Goal: Task Accomplishment & Management: Complete application form

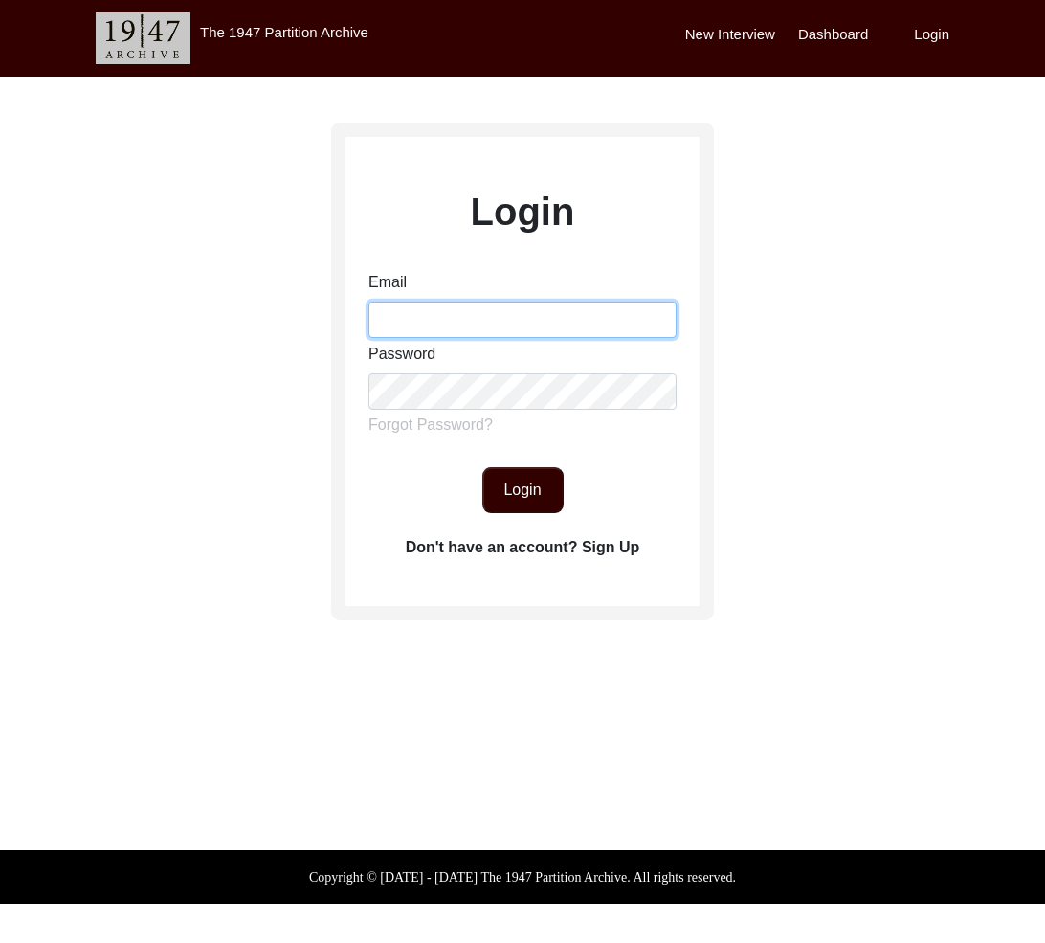
click at [499, 322] on input "Email" at bounding box center [522, 319] width 308 height 36
type input "[EMAIL_ADDRESS][DOMAIN_NAME]"
click at [534, 481] on button "Login" at bounding box center [522, 490] width 81 height 46
click at [541, 493] on button "Login" at bounding box center [522, 490] width 81 height 46
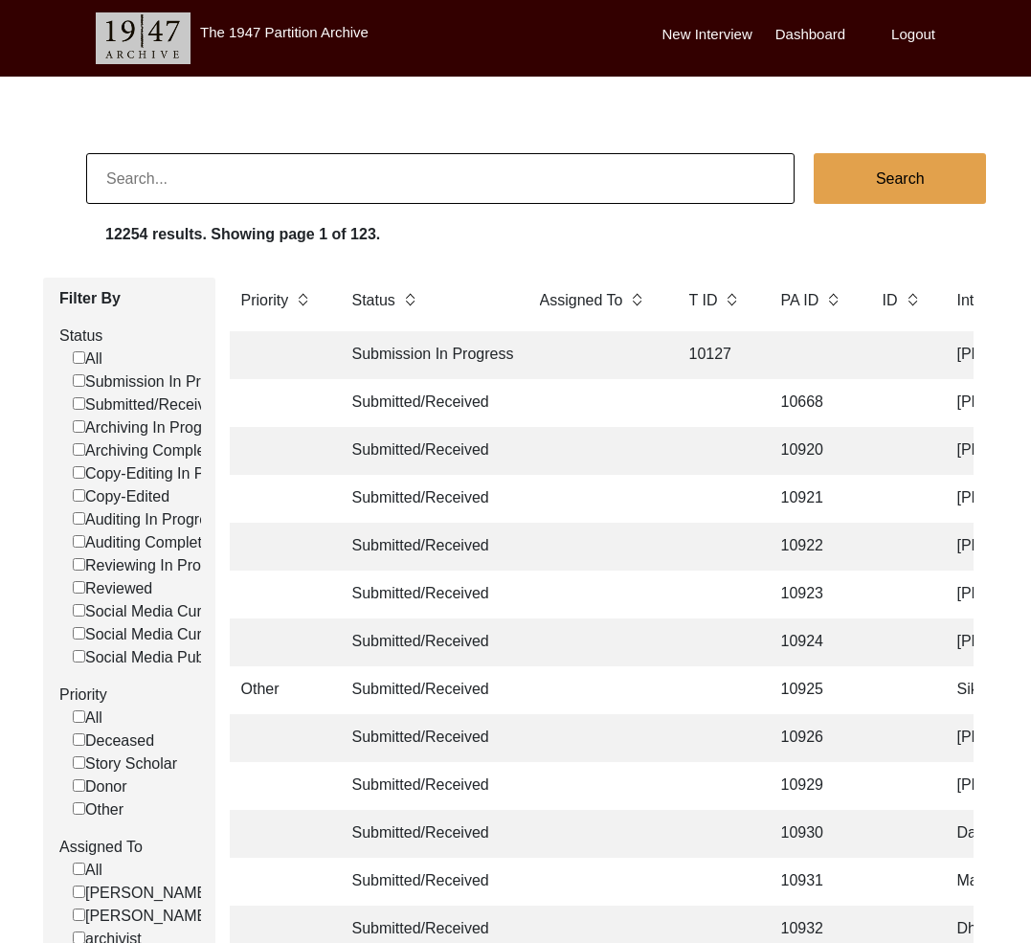
click at [333, 191] on input at bounding box center [440, 178] width 708 height 51
type input "1032"
checkbox input "false"
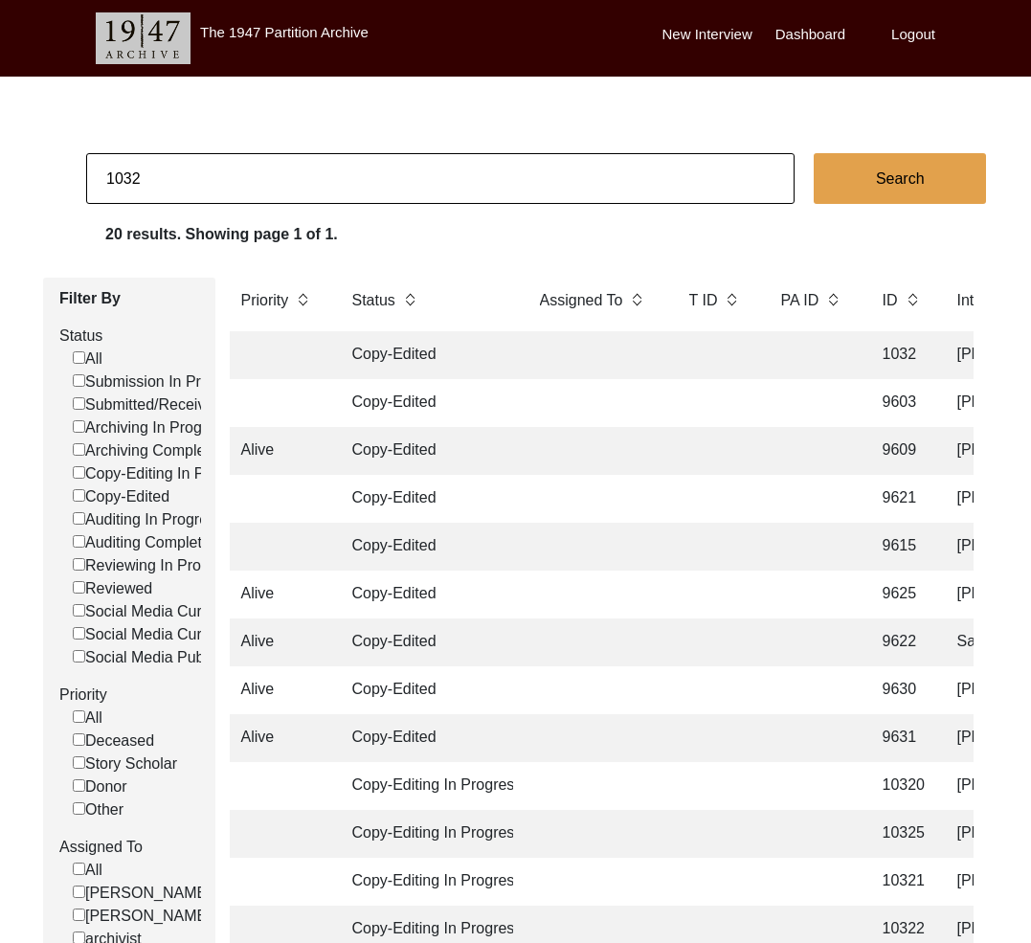
click at [439, 348] on td "Copy-Edited" at bounding box center [427, 355] width 172 height 48
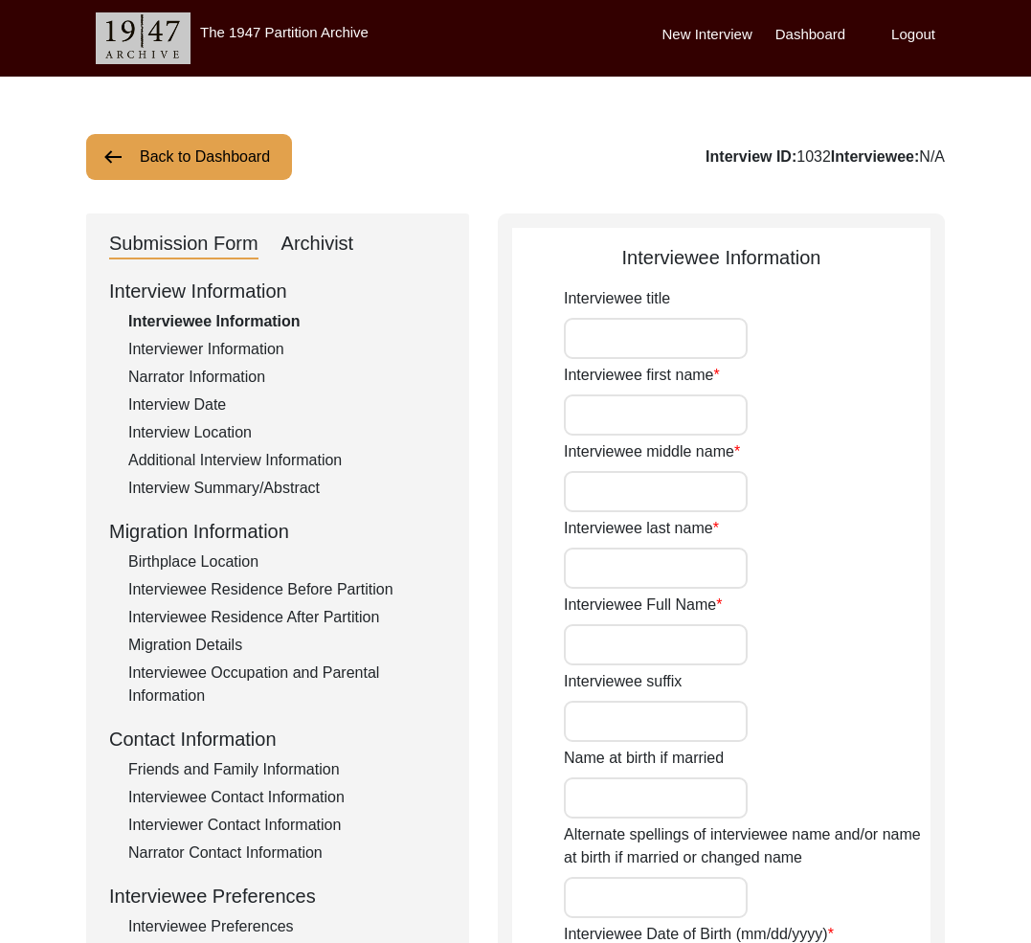
type input "Mrs."
type input "Satya"
type input "Mehta"
type input "[PERSON_NAME]"
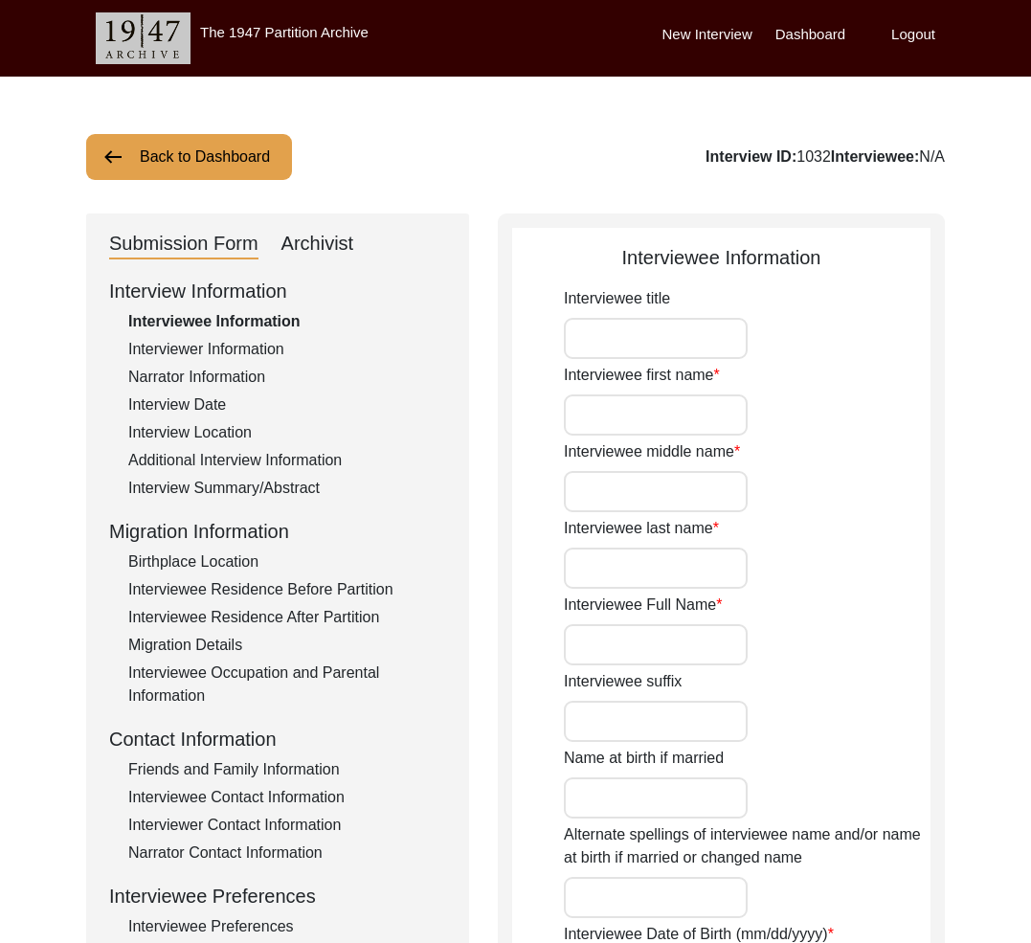
type input "[DATE]"
type input "76"
type input "n/a"
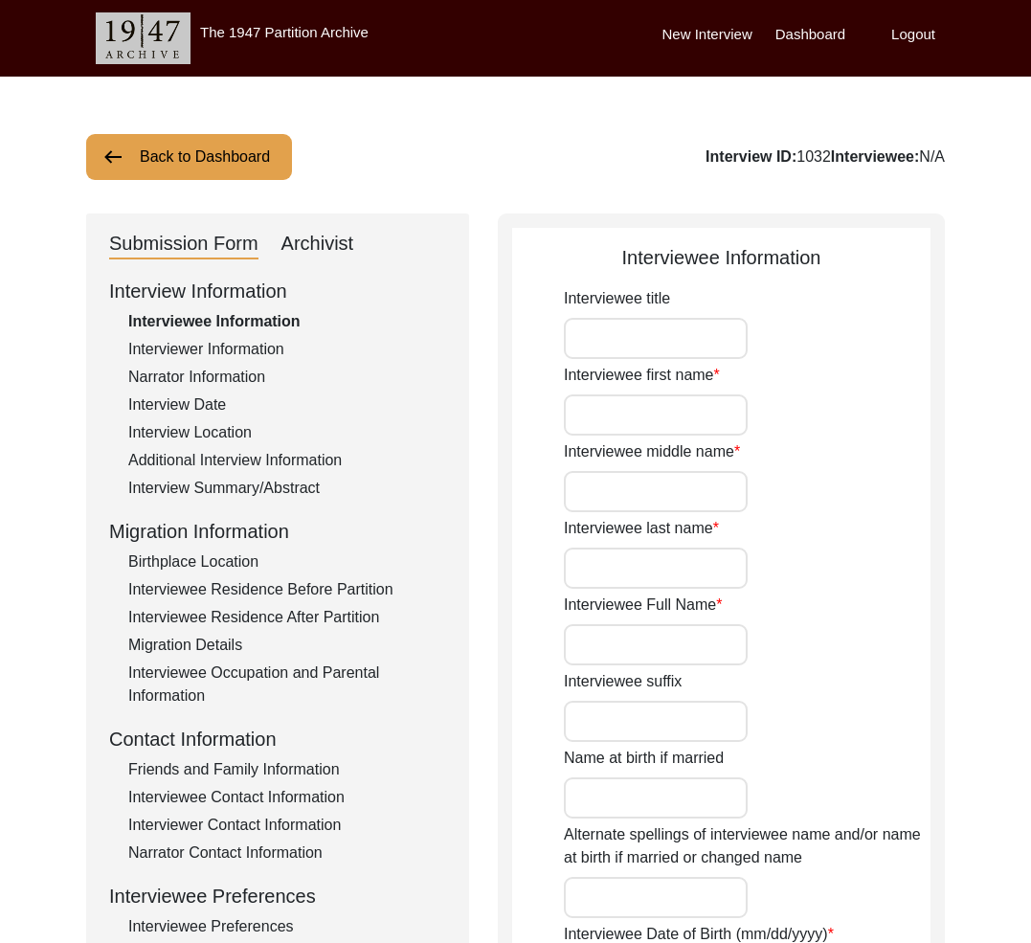
type input "[DEMOGRAPHIC_DATA]"
type input "n/a"
click at [327, 235] on div "Archivist" at bounding box center [317, 244] width 73 height 31
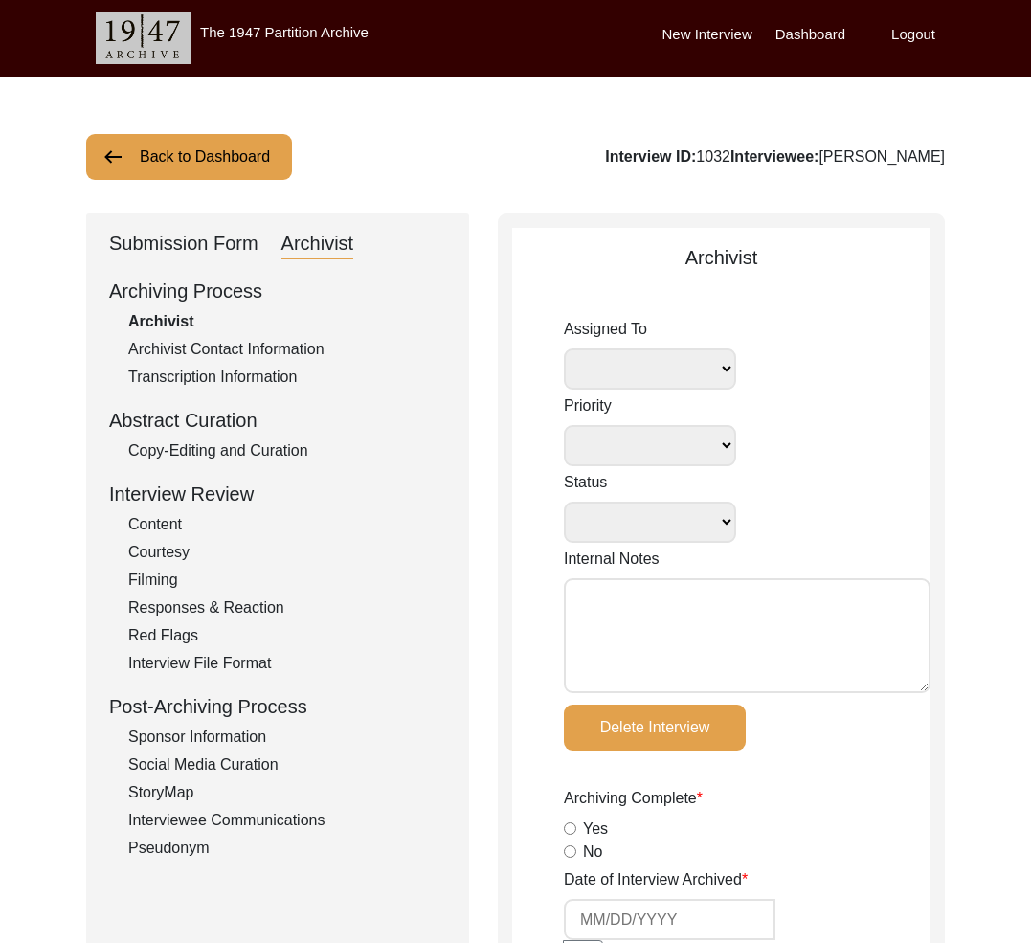
select select
select select "Copy-Edited"
radio input "true"
type input "[DATE]"
radio input "true"
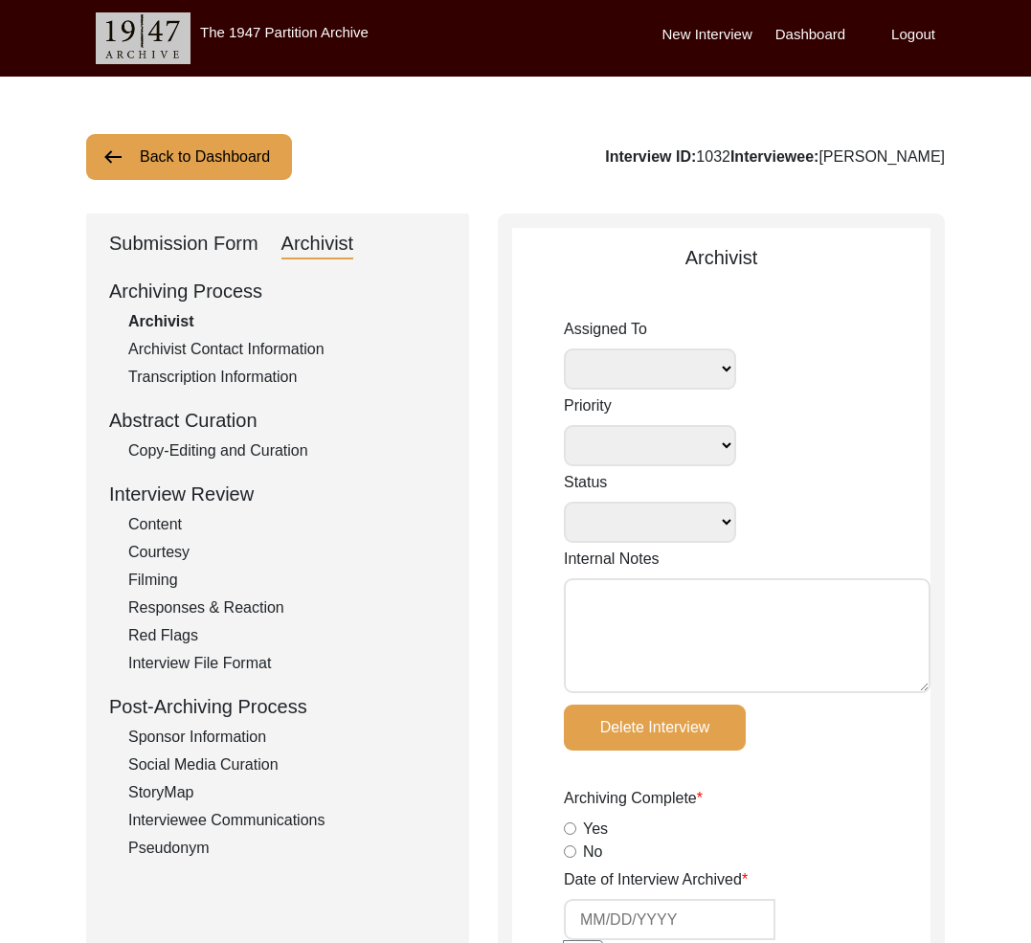
radio input "true"
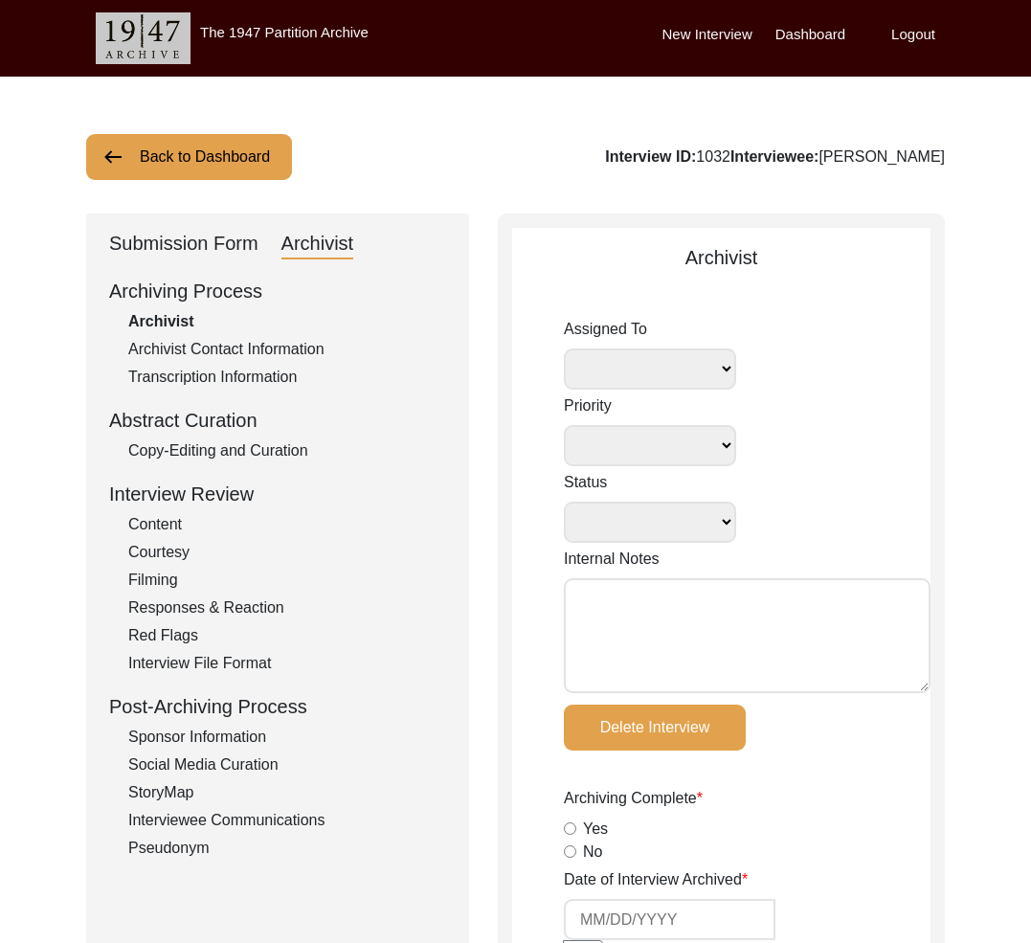
radio input "true"
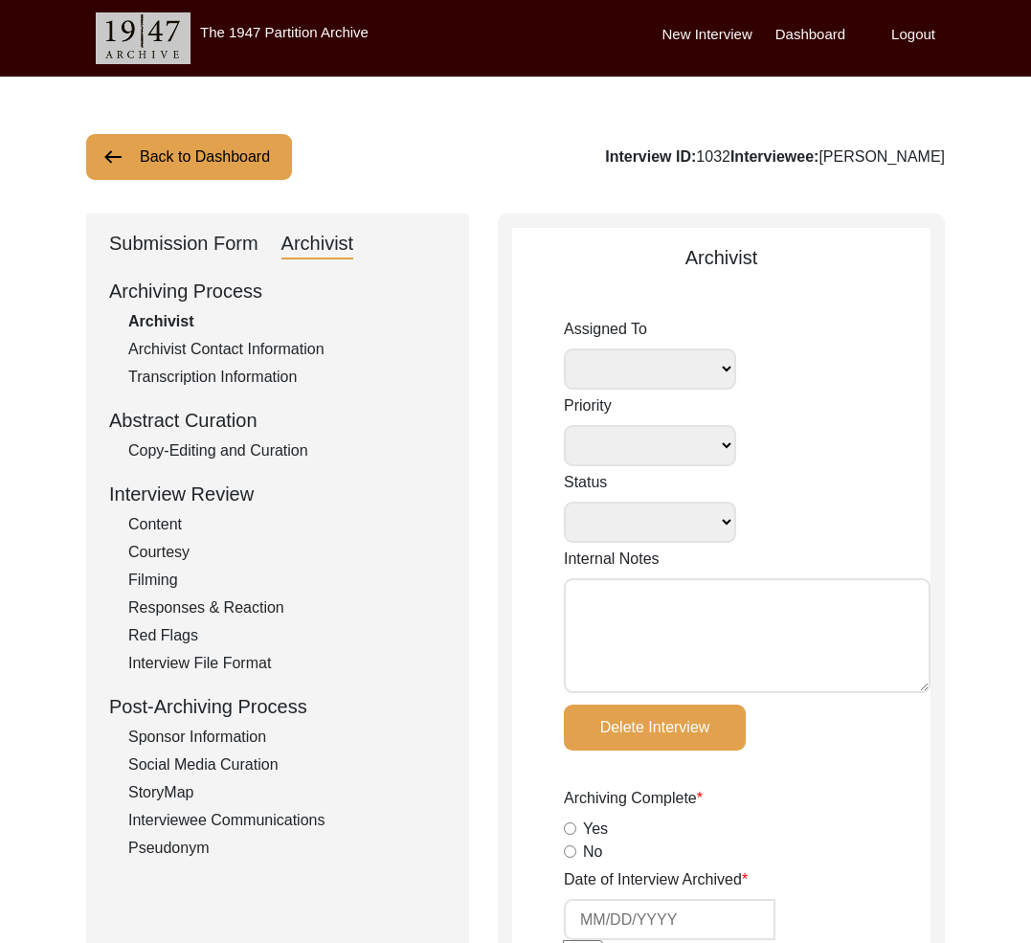
radio input "true"
type input "6"
radio input "true"
type input "Digital"
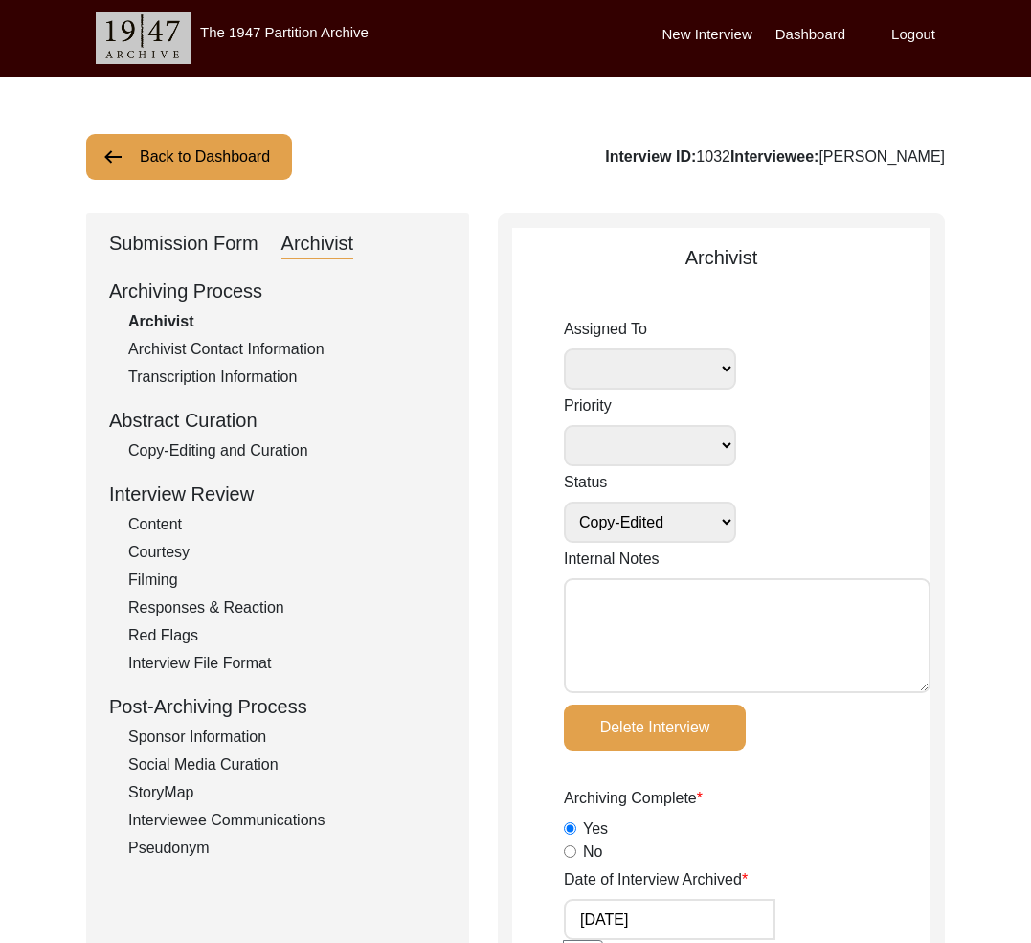
select select
click at [227, 170] on button "Back to Dashboard" at bounding box center [189, 157] width 206 height 46
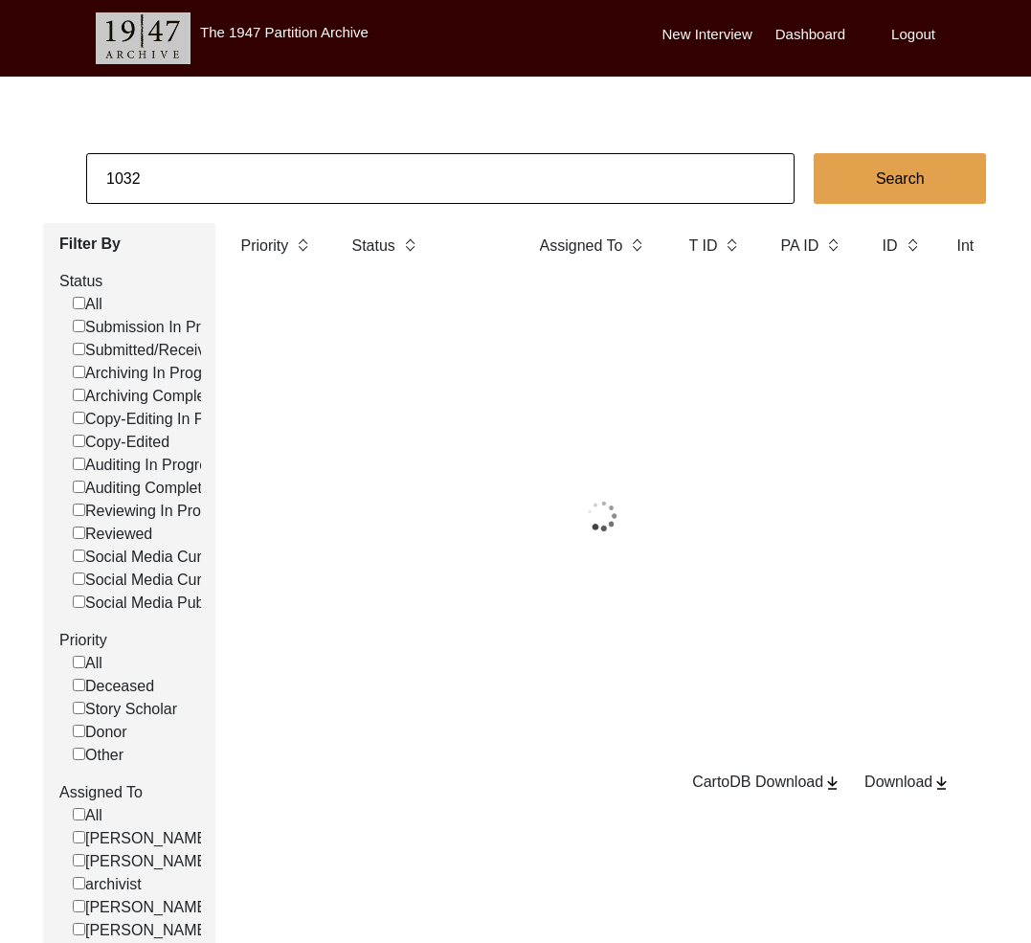
click at [246, 179] on input "1032" at bounding box center [440, 178] width 708 height 51
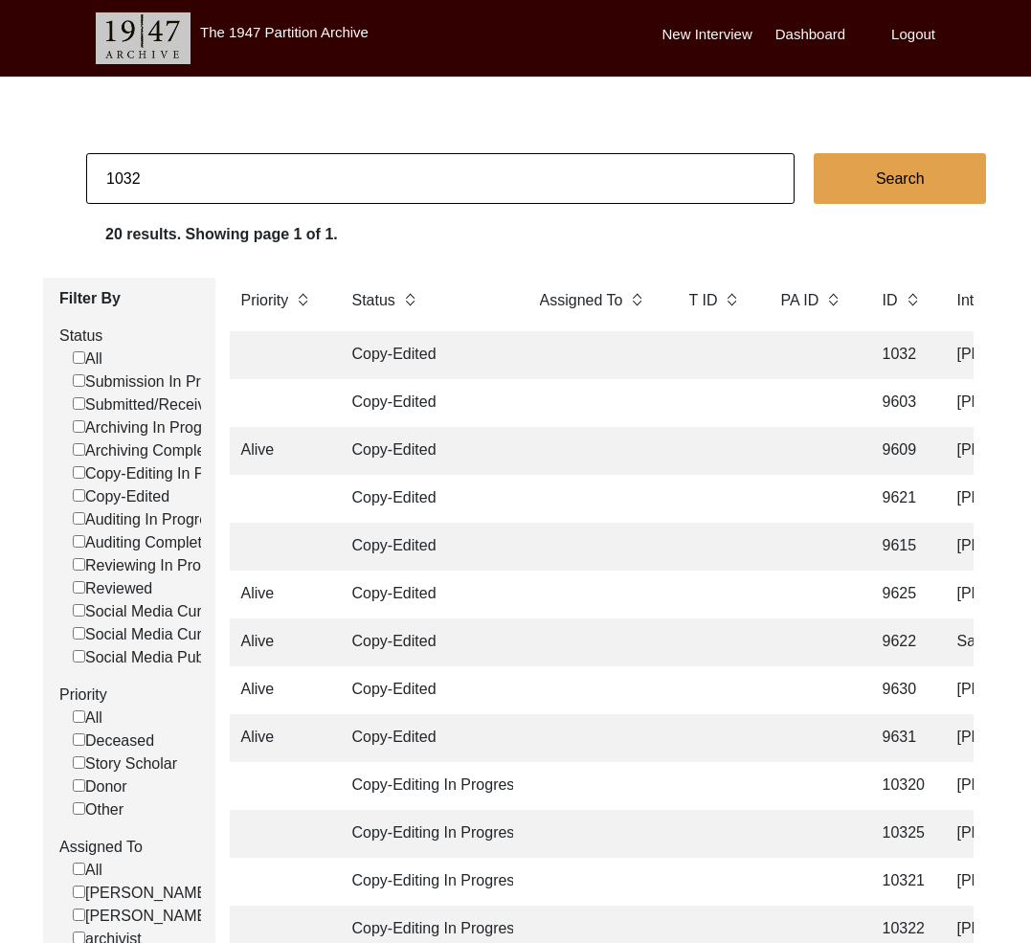
click at [246, 179] on input "1032" at bounding box center [440, 178] width 708 height 51
type input "548"
checkbox input "false"
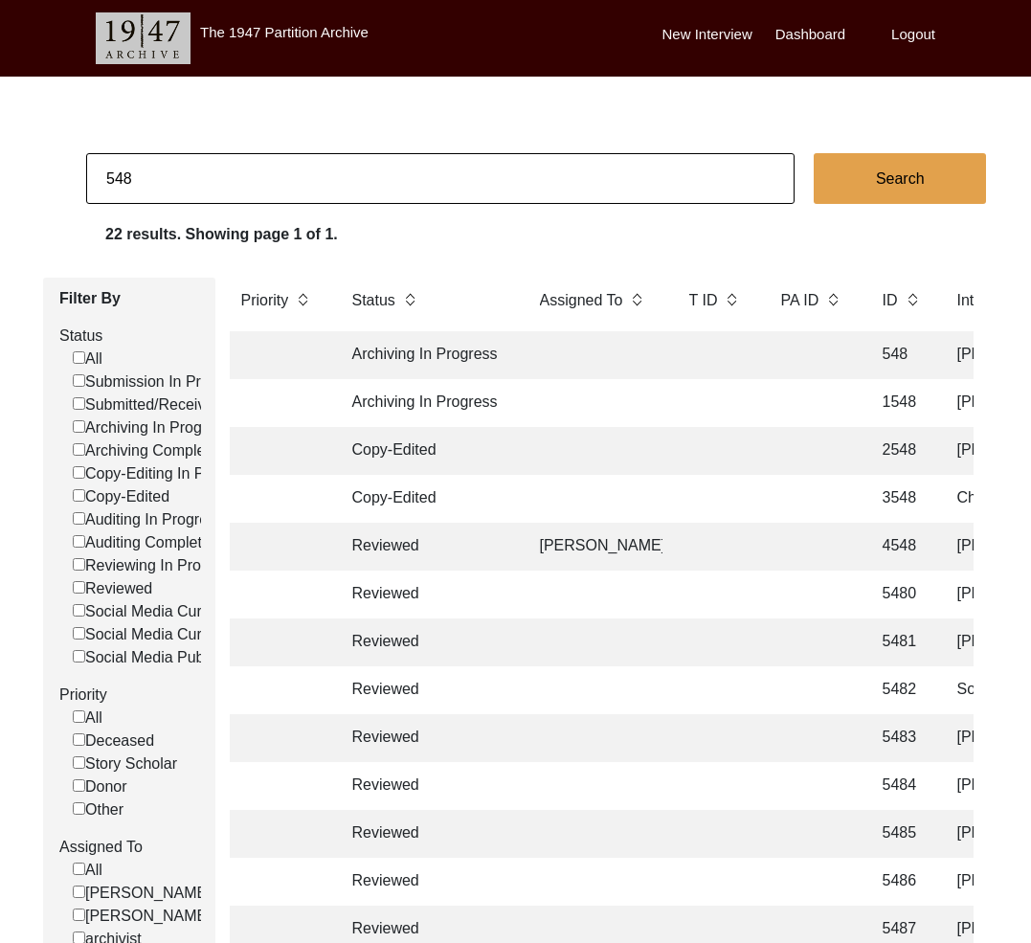
click at [440, 359] on td "Archiving In Progress" at bounding box center [427, 355] width 172 height 48
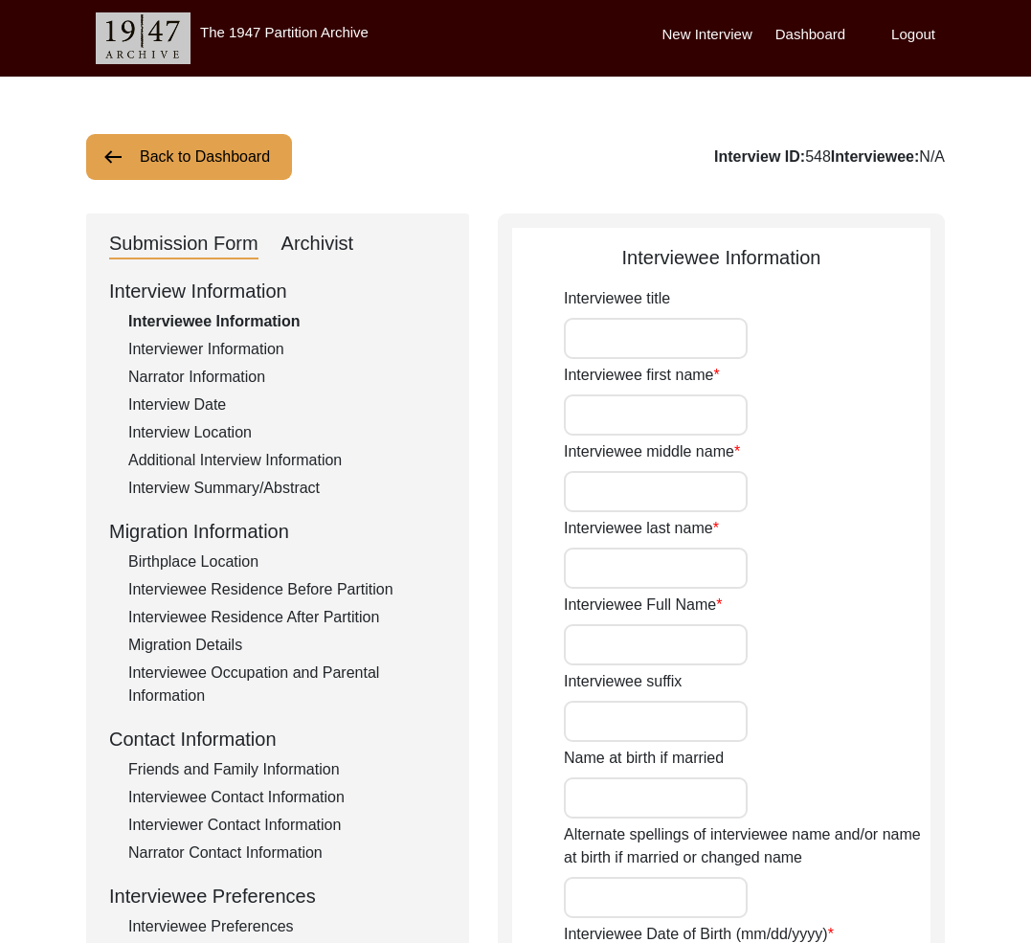
type input "[PERSON_NAME]"
type input "[DATE]"
type input "[DEMOGRAPHIC_DATA]"
click at [339, 252] on div "Archivist" at bounding box center [317, 244] width 73 height 31
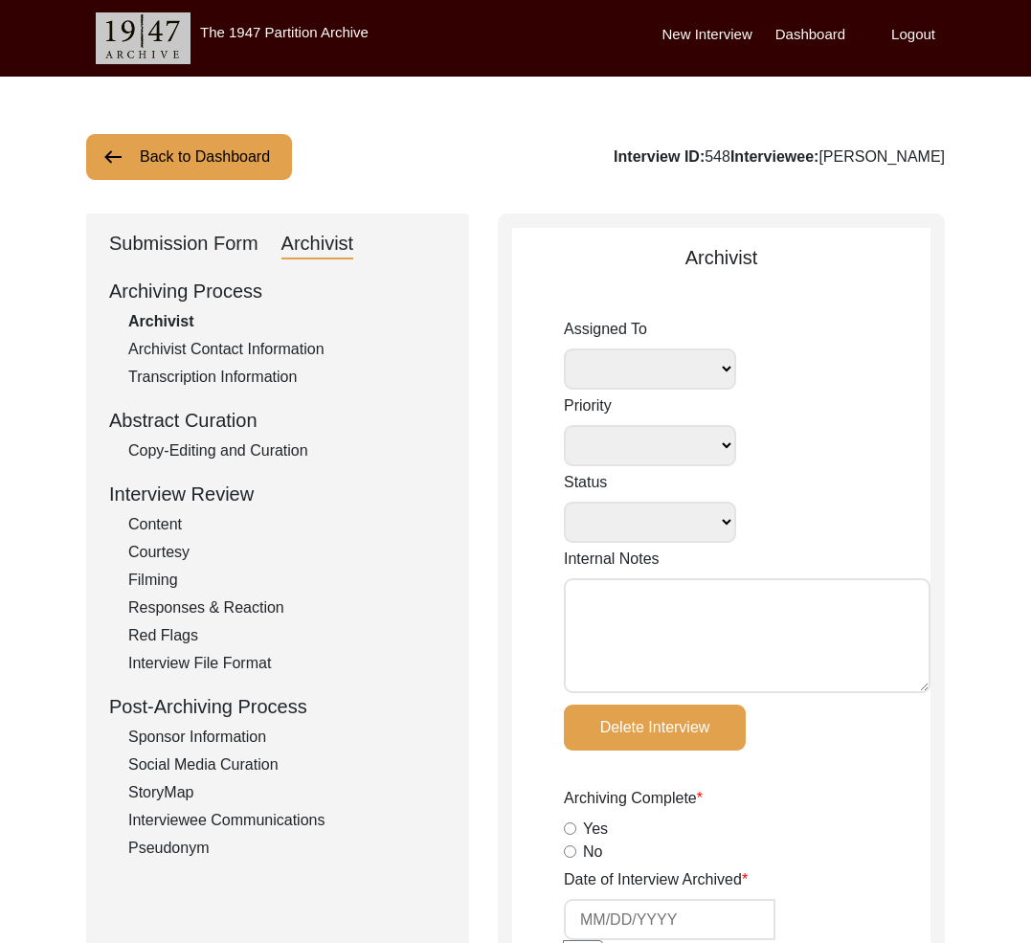
select select
select select "Archiving In Progress"
radio input "true"
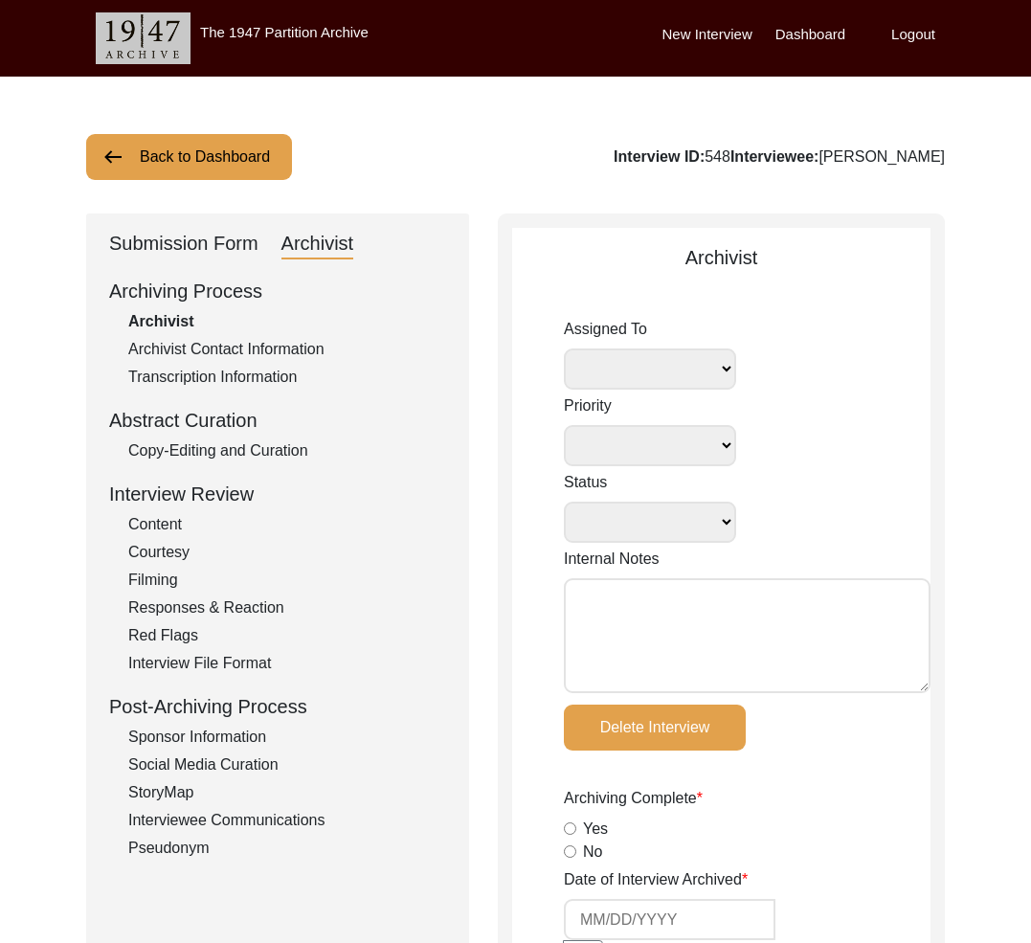
radio input "true"
type textarea "no"
radio input "true"
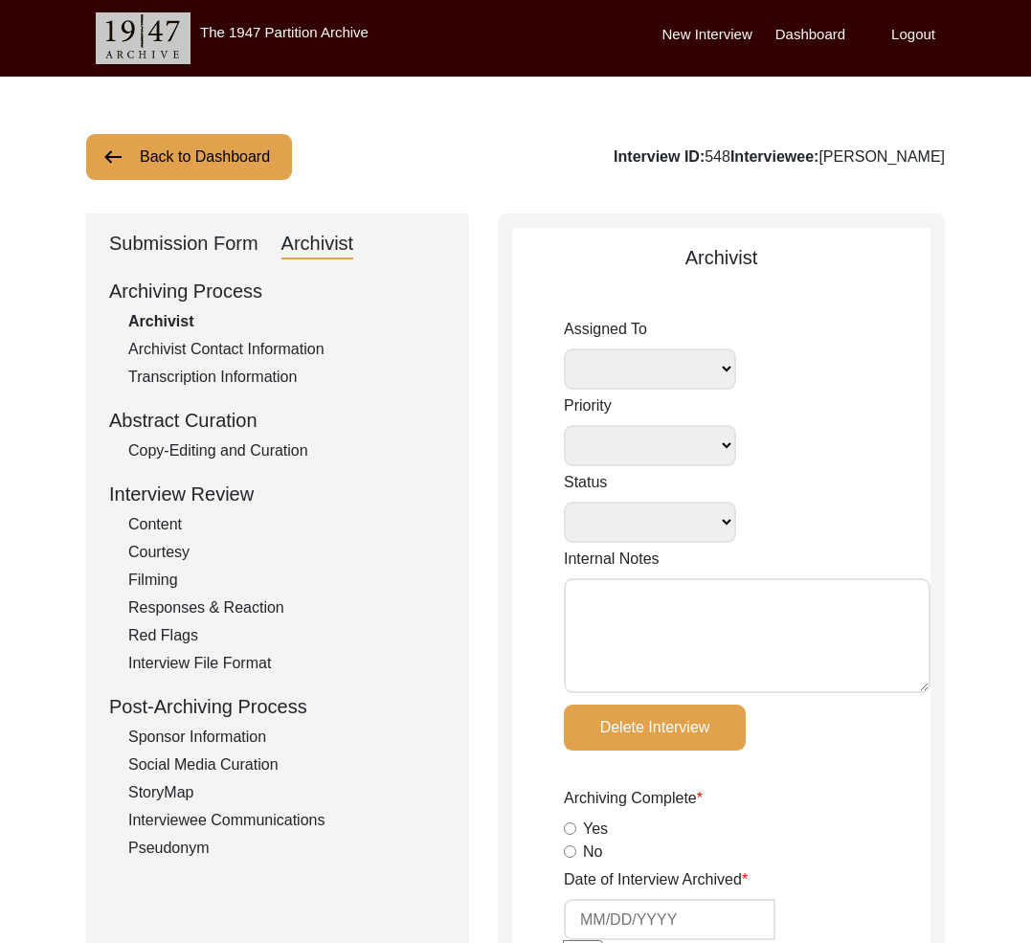
radio input "true"
type input "6"
radio input "true"
type input "digital"
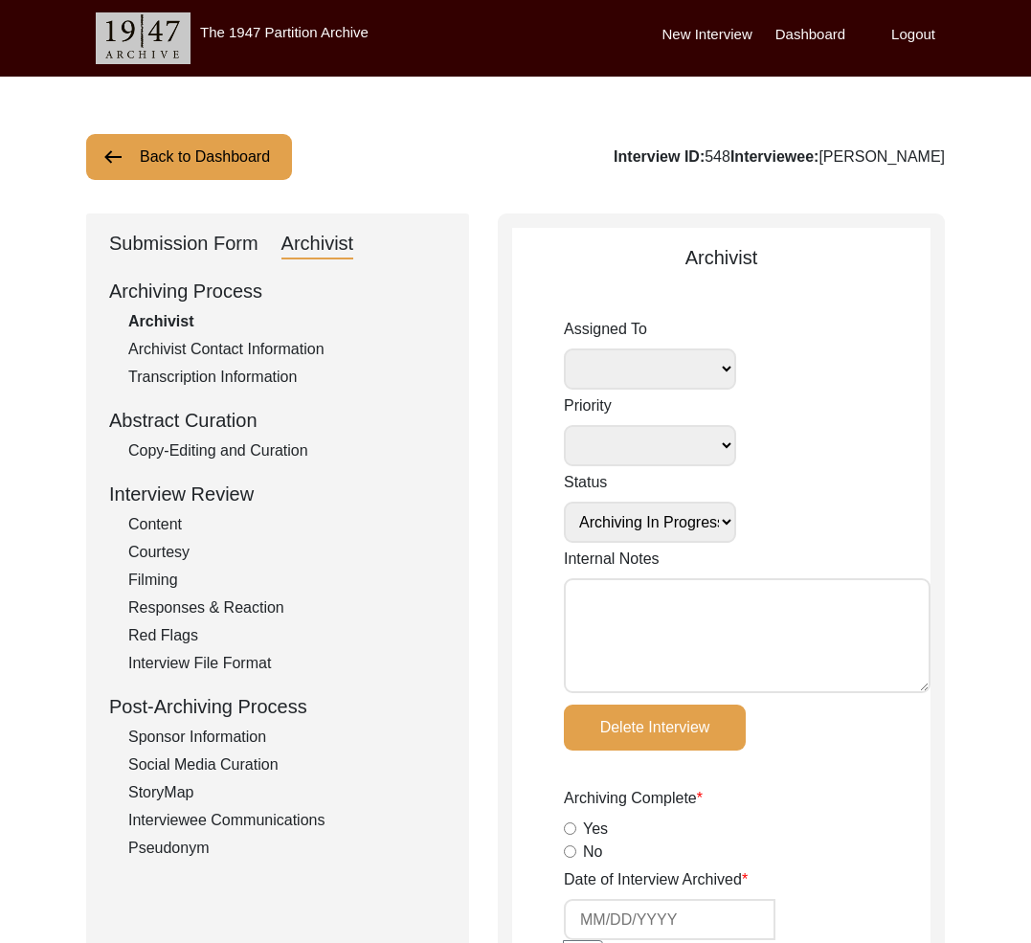
select select
click at [223, 170] on button "Back to Dashboard" at bounding box center [189, 157] width 206 height 46
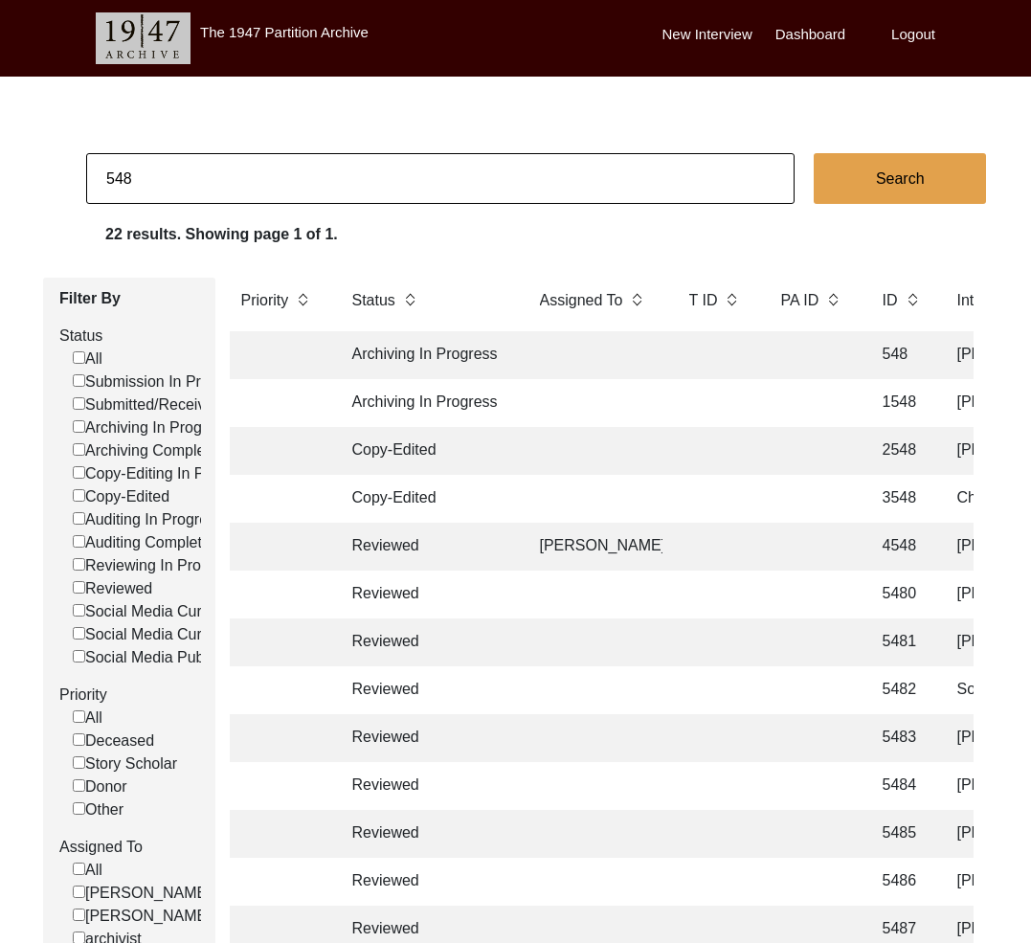
drag, startPoint x: 112, startPoint y: 179, endPoint x: 93, endPoint y: 177, distance: 19.2
click at [93, 177] on input "548" at bounding box center [440, 178] width 708 height 51
type input "648"
checkbox input "false"
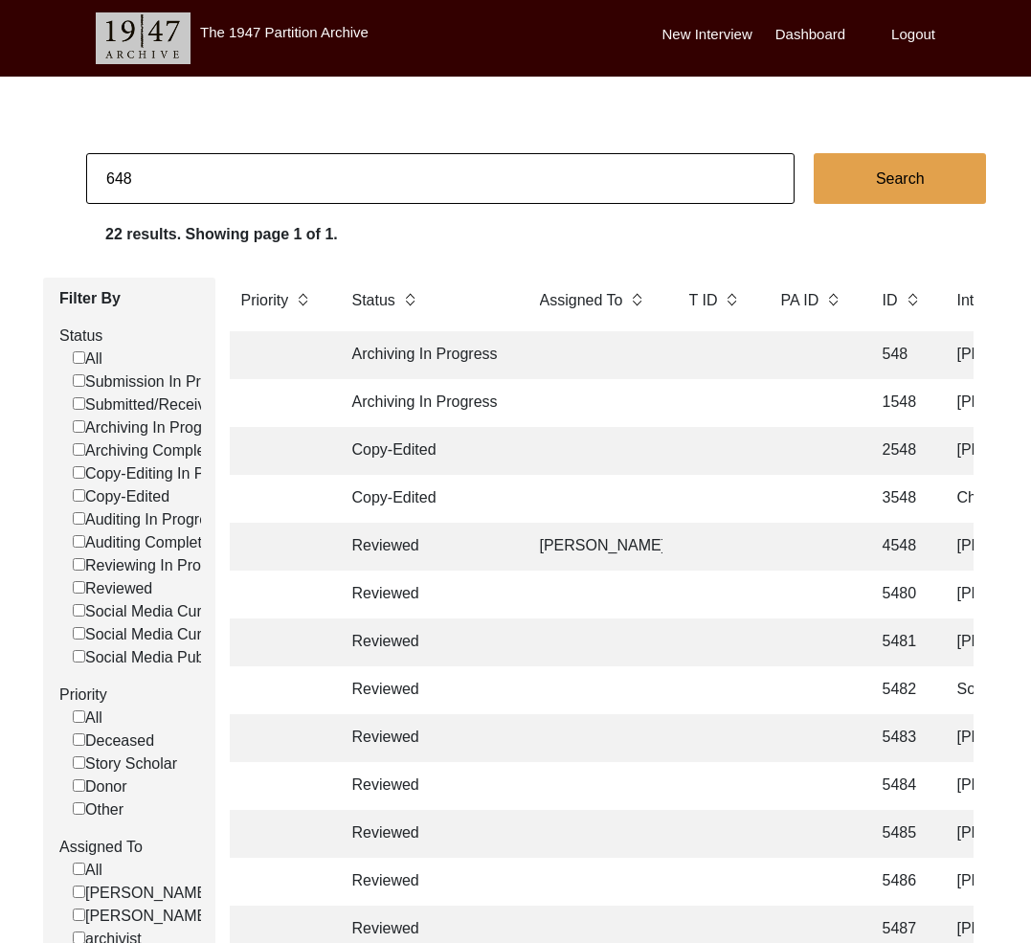
checkbox input "false"
click at [316, 343] on td at bounding box center [278, 355] width 96 height 48
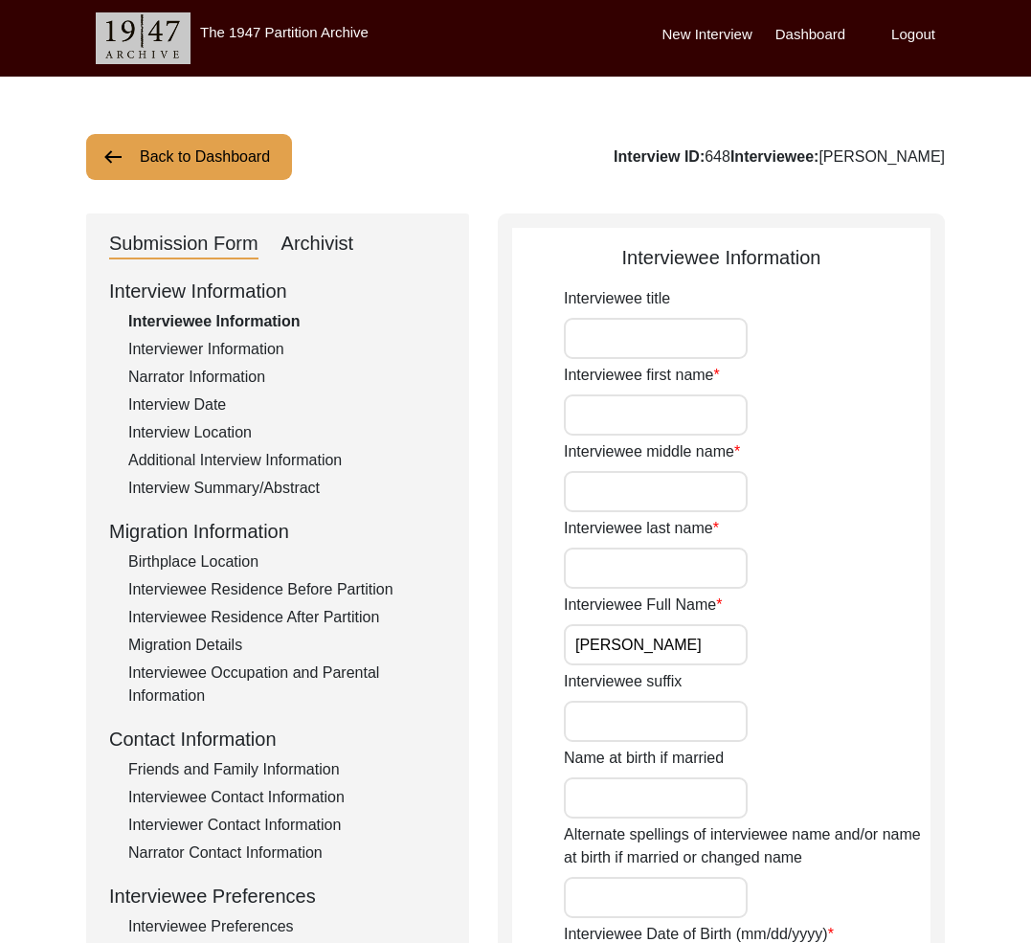
click at [312, 242] on div "Archivist" at bounding box center [317, 244] width 73 height 31
select select "Copy-Edited"
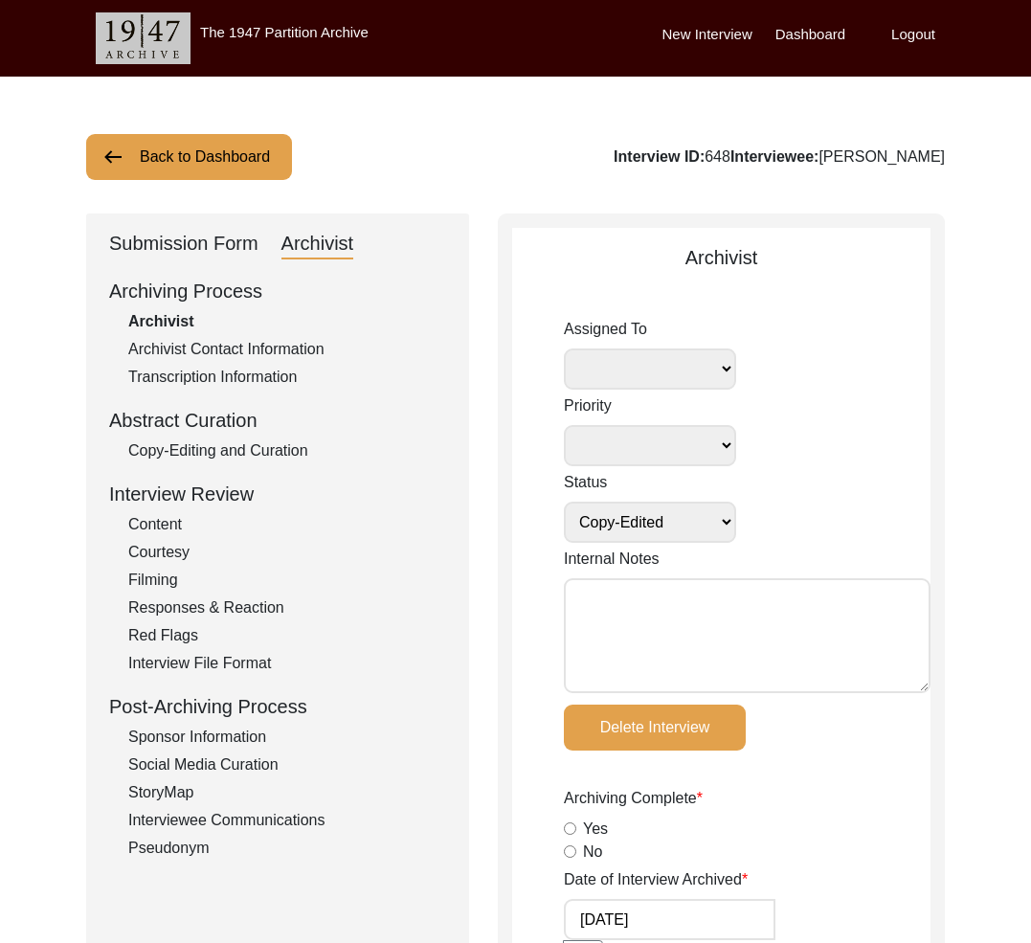
click at [172, 165] on button "Back to Dashboard" at bounding box center [189, 157] width 206 height 46
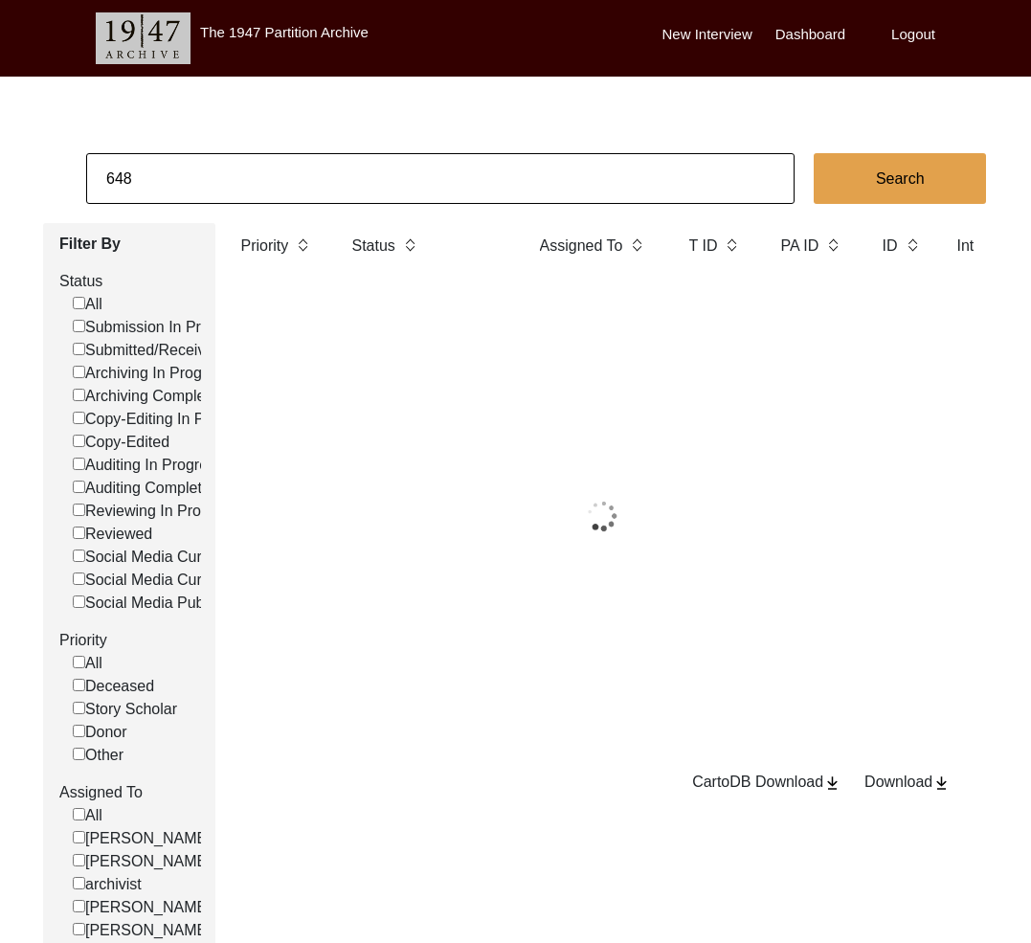
click at [194, 173] on input "648" at bounding box center [440, 178] width 708 height 51
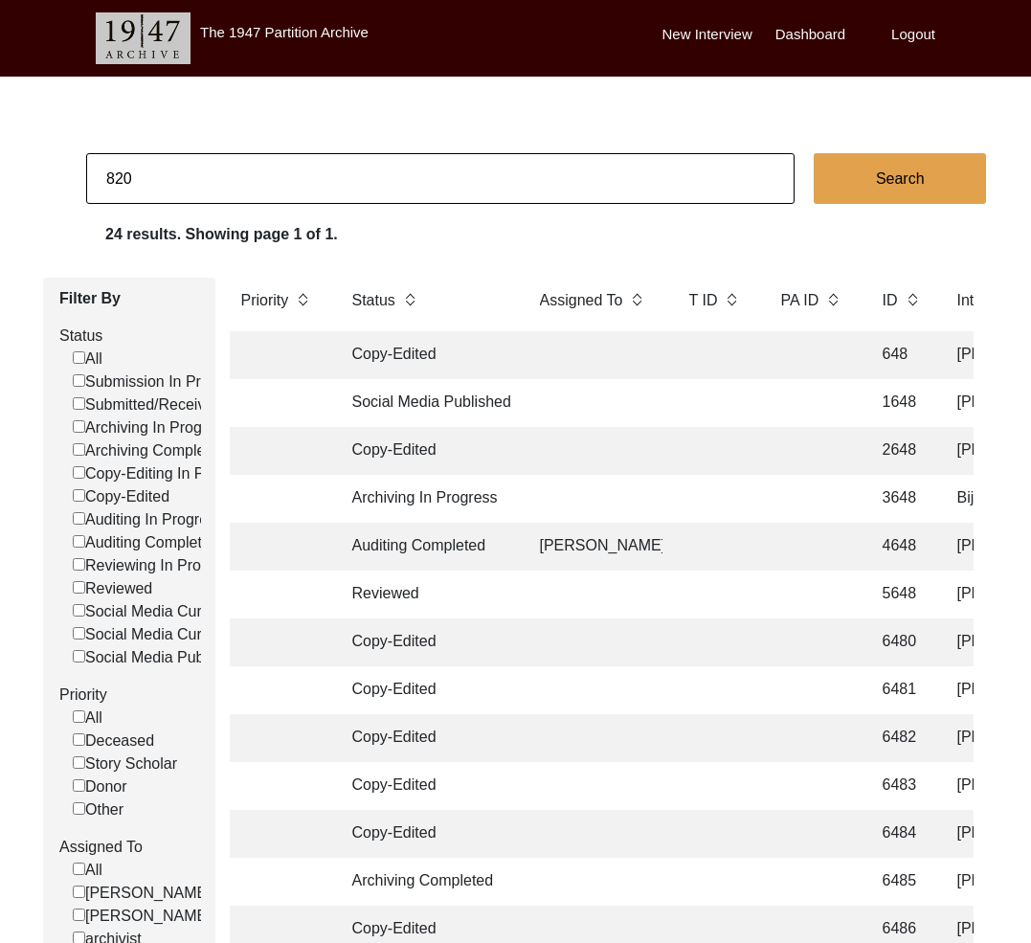
type input "820"
checkbox input "false"
click at [421, 351] on td "Archiving In Progress" at bounding box center [427, 355] width 172 height 48
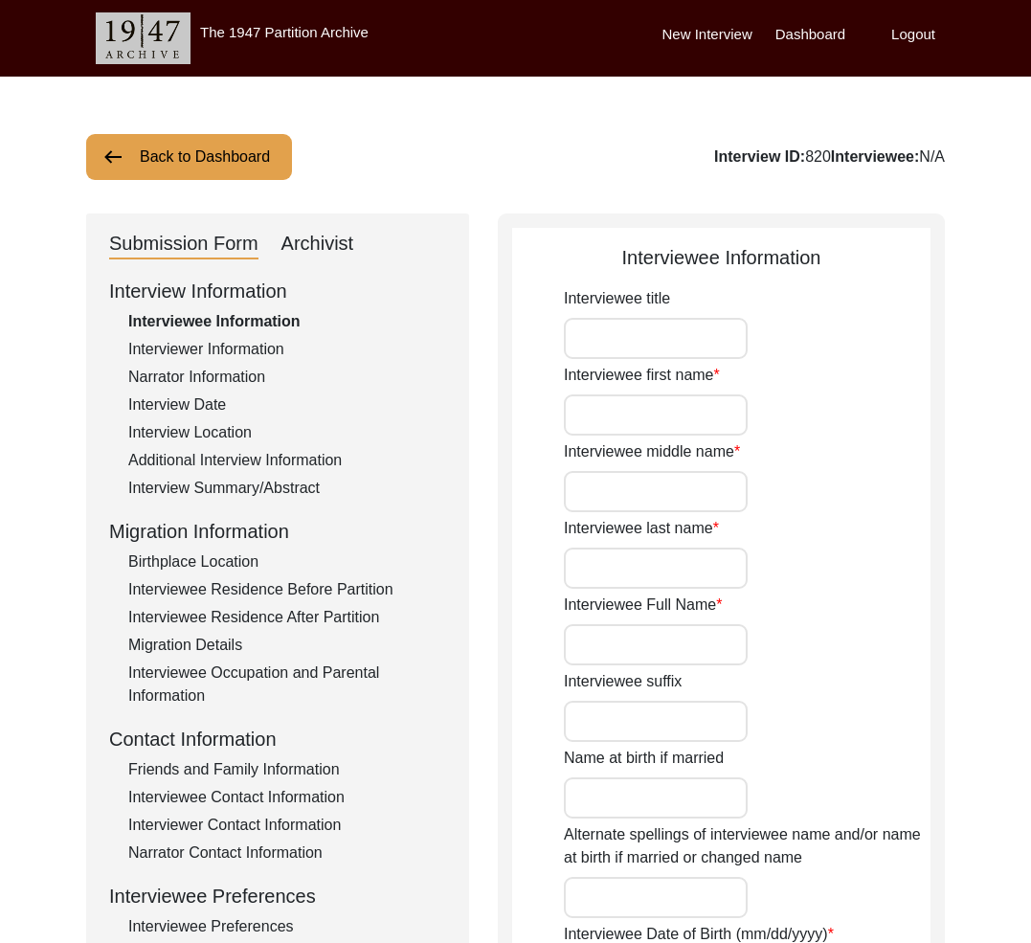
type input "[PERSON_NAME]"
type input "1937"
type input "[DEMOGRAPHIC_DATA]"
click at [321, 236] on div "Archivist" at bounding box center [317, 244] width 73 height 31
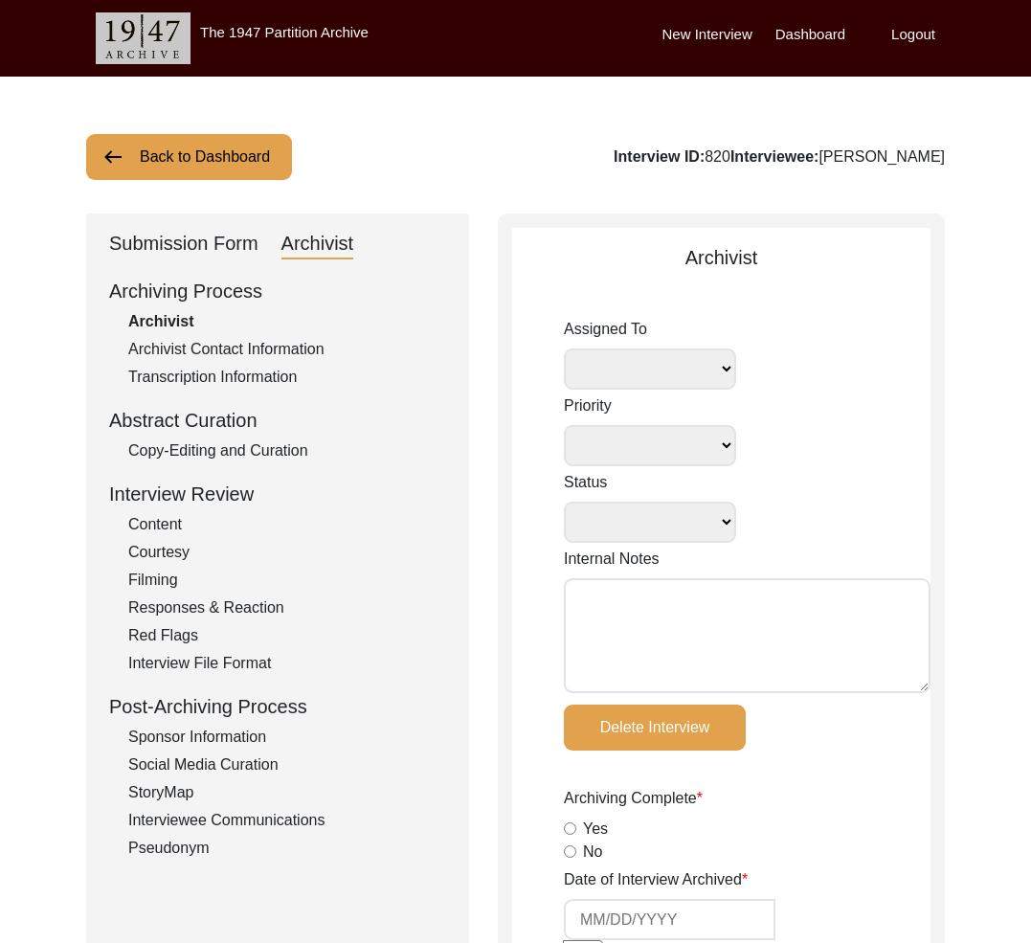
select select
select select "Archiving In Progress"
type input "[DATE]"
radio input "true"
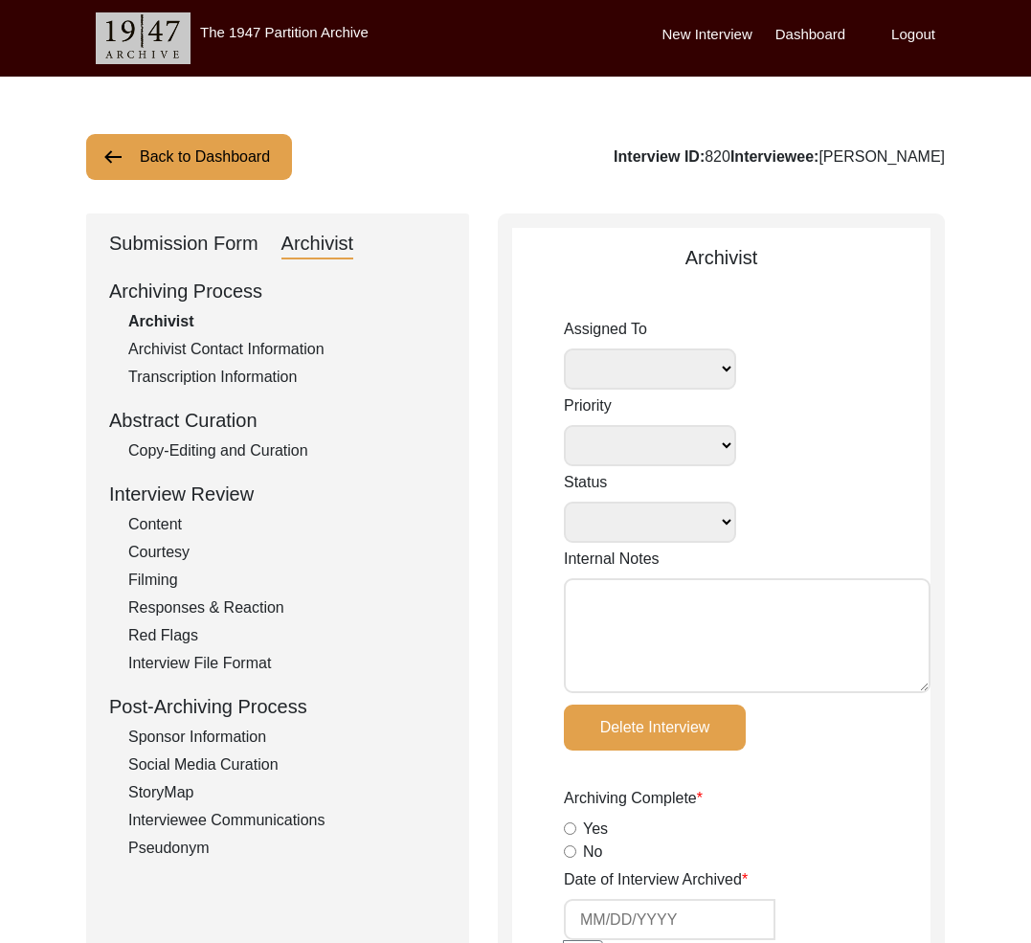
radio input "true"
type textarea "no"
radio input "true"
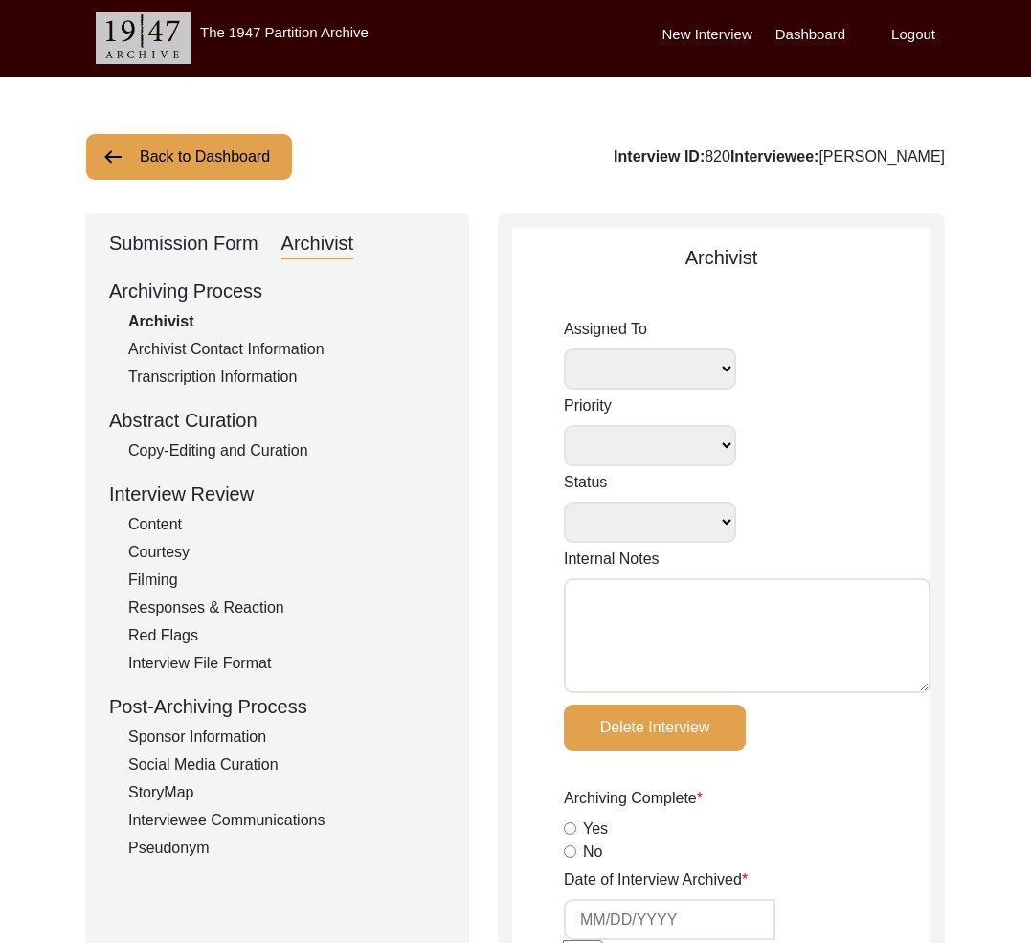
radio input "true"
type input "5"
radio input "true"
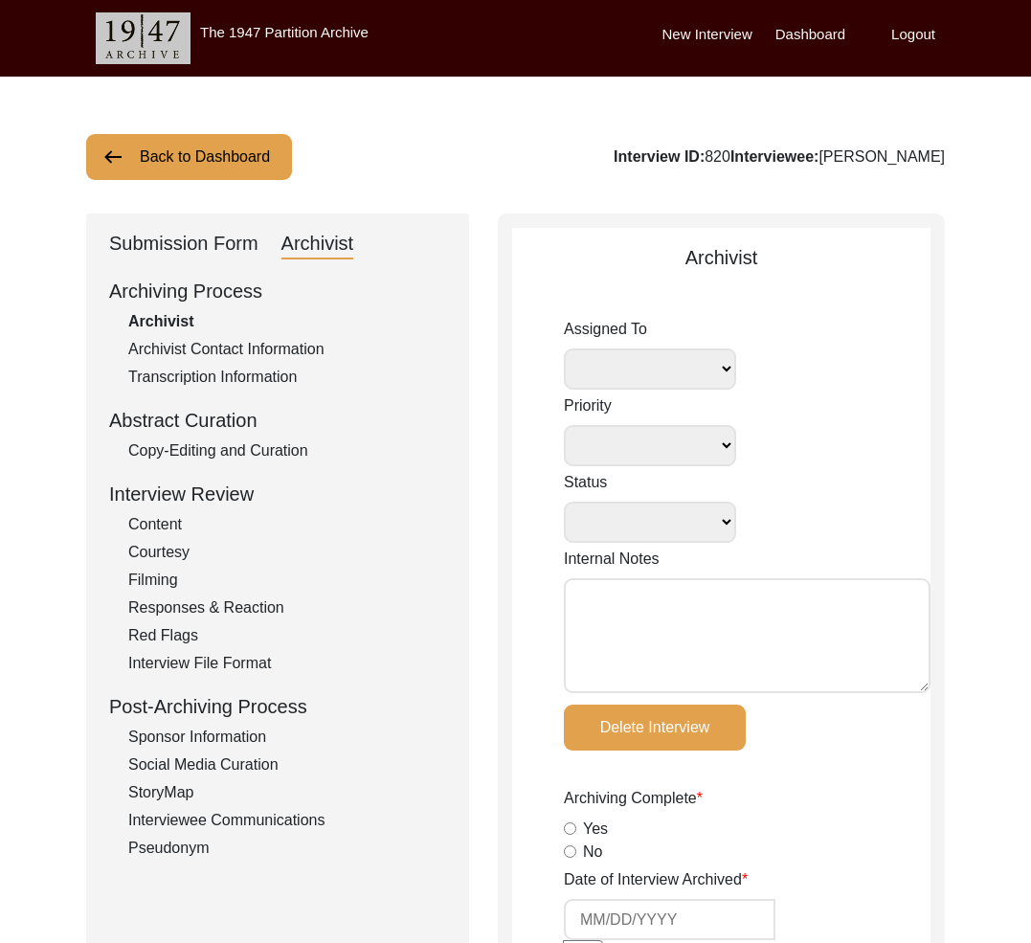
type input "digital"
type textarea "Summary posted to Facebook Blurbs in STORIES"
select select
click at [166, 152] on button "Back to Dashboard" at bounding box center [189, 157] width 206 height 46
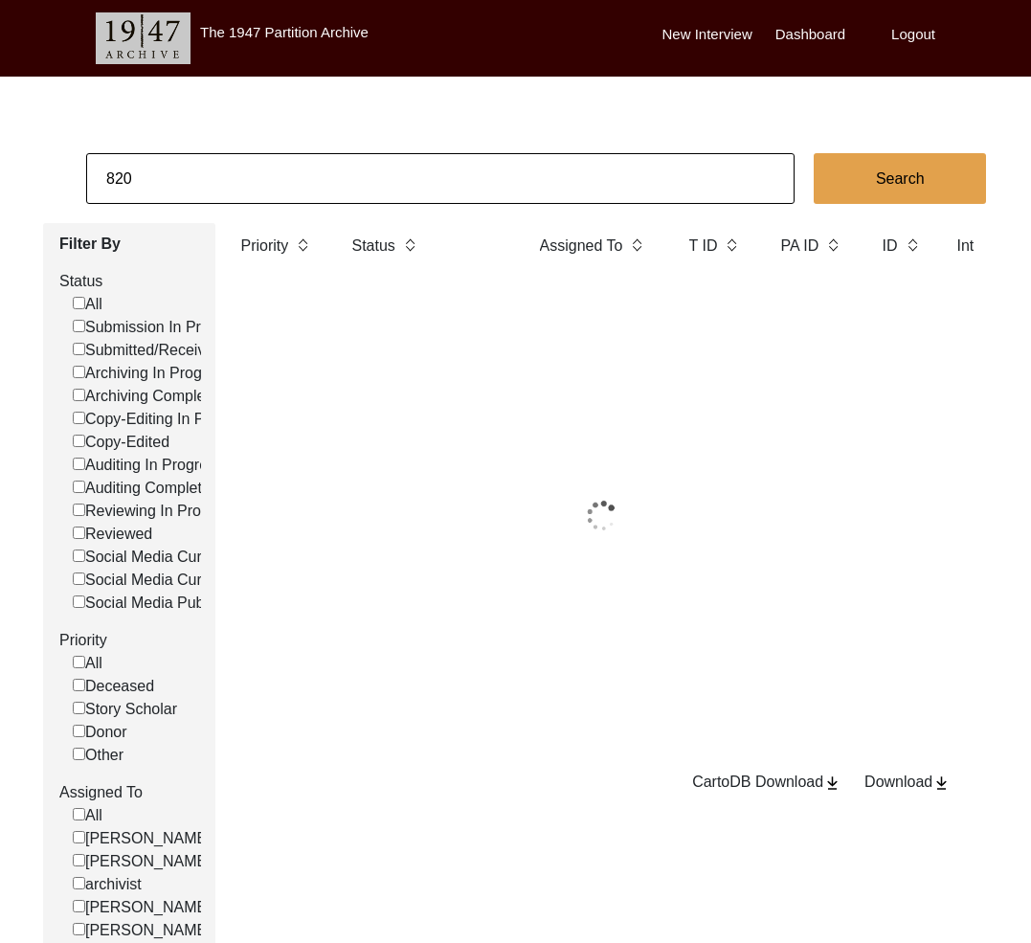
click at [182, 176] on input "820" at bounding box center [440, 178] width 708 height 51
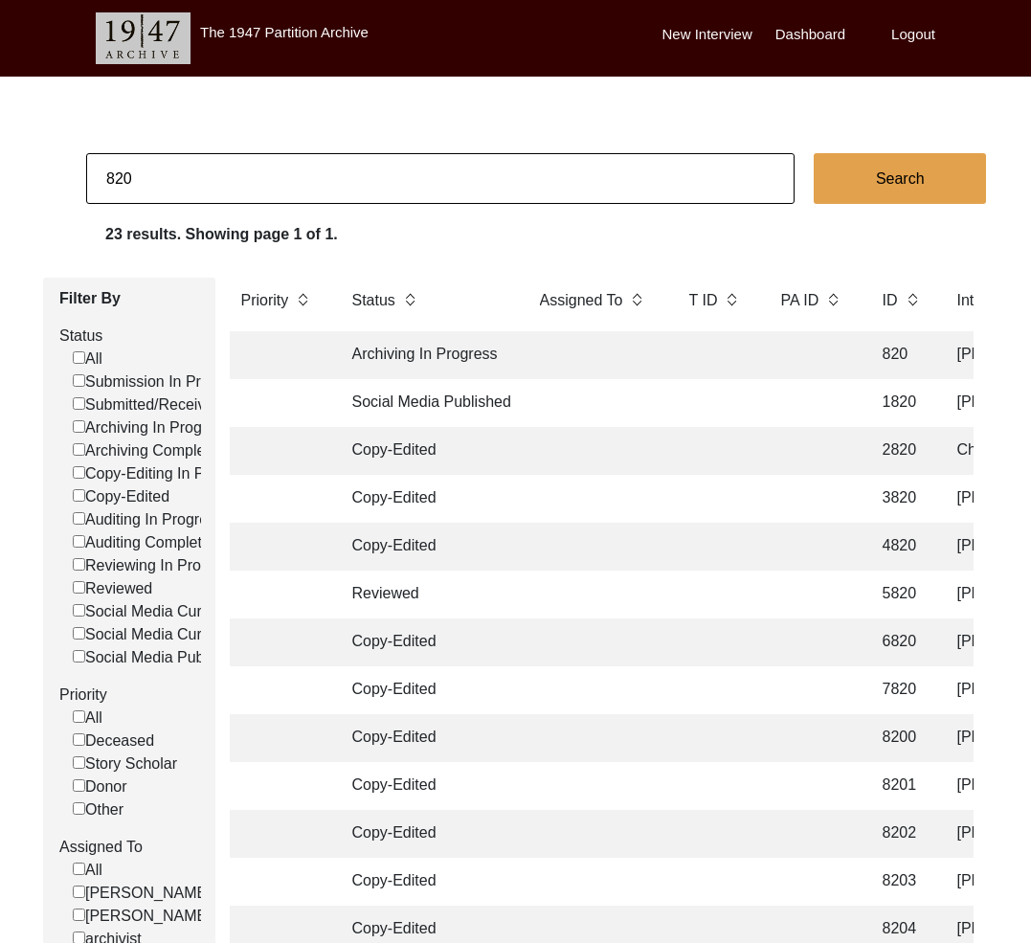
click at [182, 176] on input "820" at bounding box center [440, 178] width 708 height 51
type input "1867"
checkbox input "false"
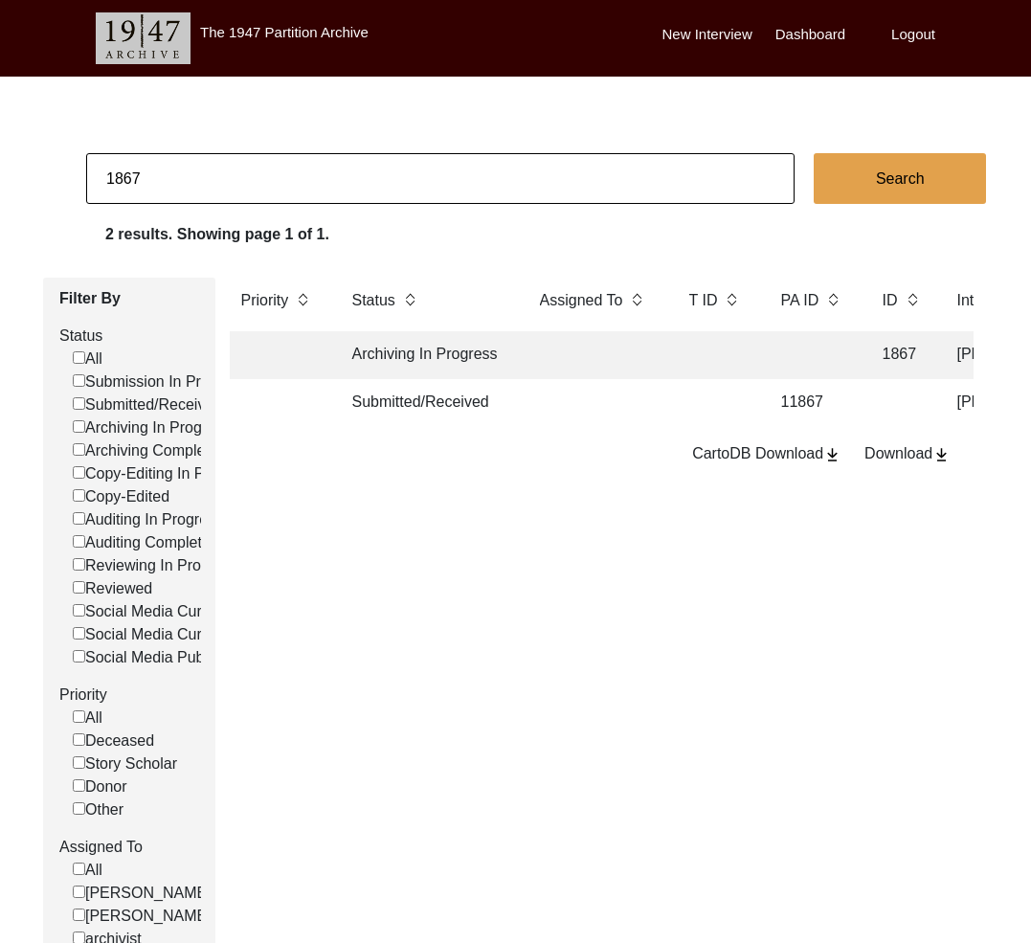
click at [505, 348] on td "Archiving In Progress" at bounding box center [427, 355] width 172 height 48
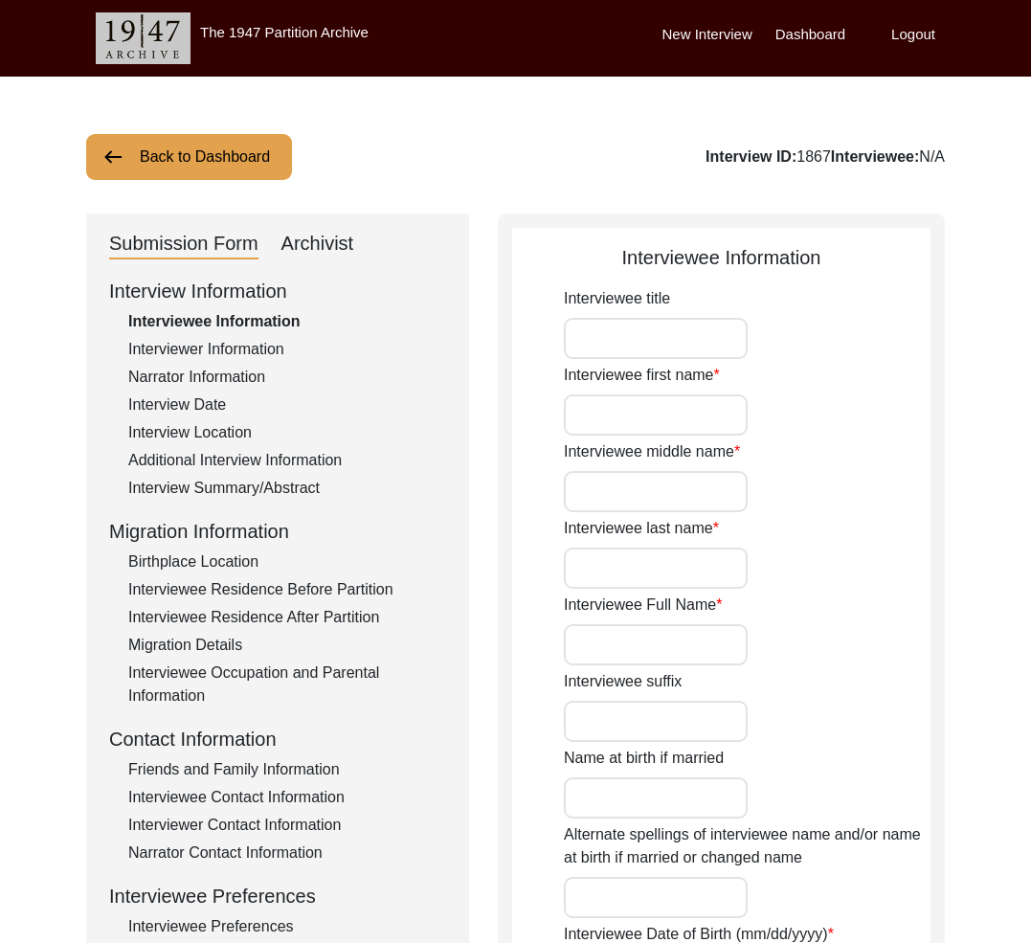
type input "[PERSON_NAME]"
type input "1946"
type input "[DEMOGRAPHIC_DATA]"
click at [354, 245] on div "Submission Form Archivist" at bounding box center [277, 244] width 337 height 31
click at [338, 237] on div "Archivist" at bounding box center [317, 244] width 73 height 31
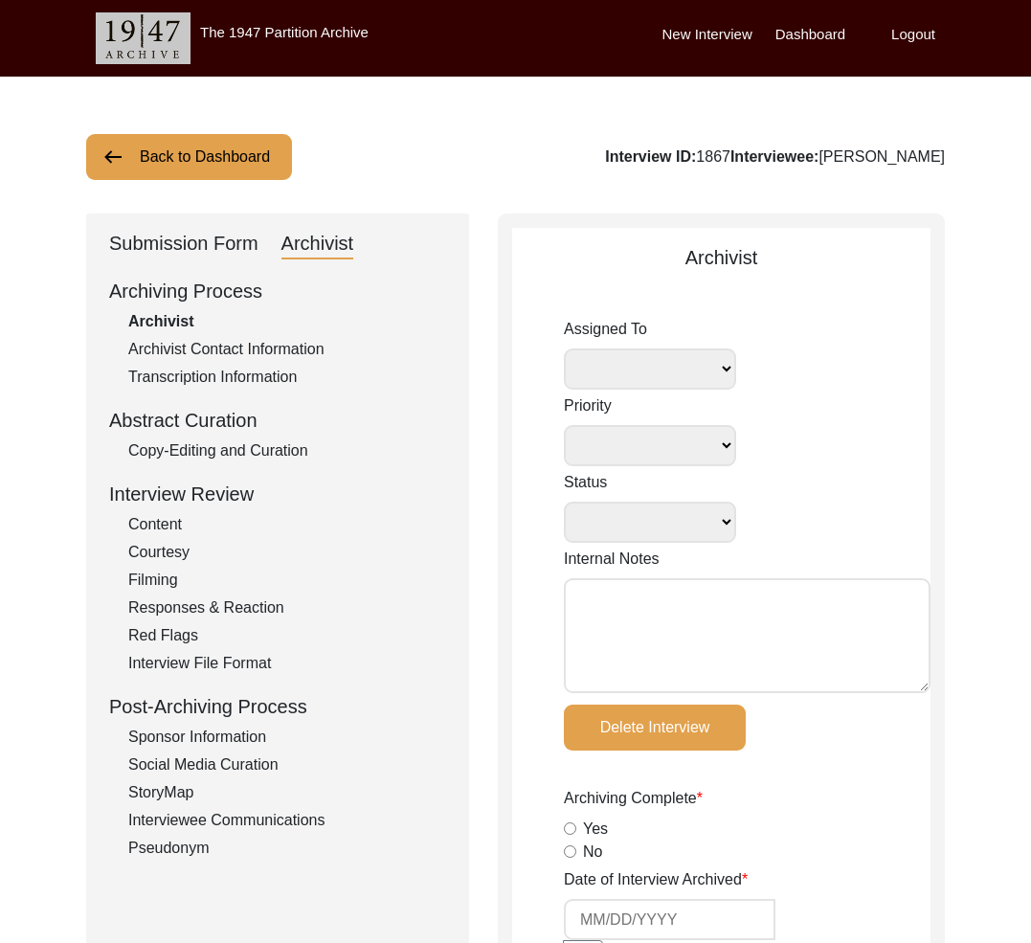
select select
select select "Archiving In Progress"
type input "[DATE]"
radio input "true"
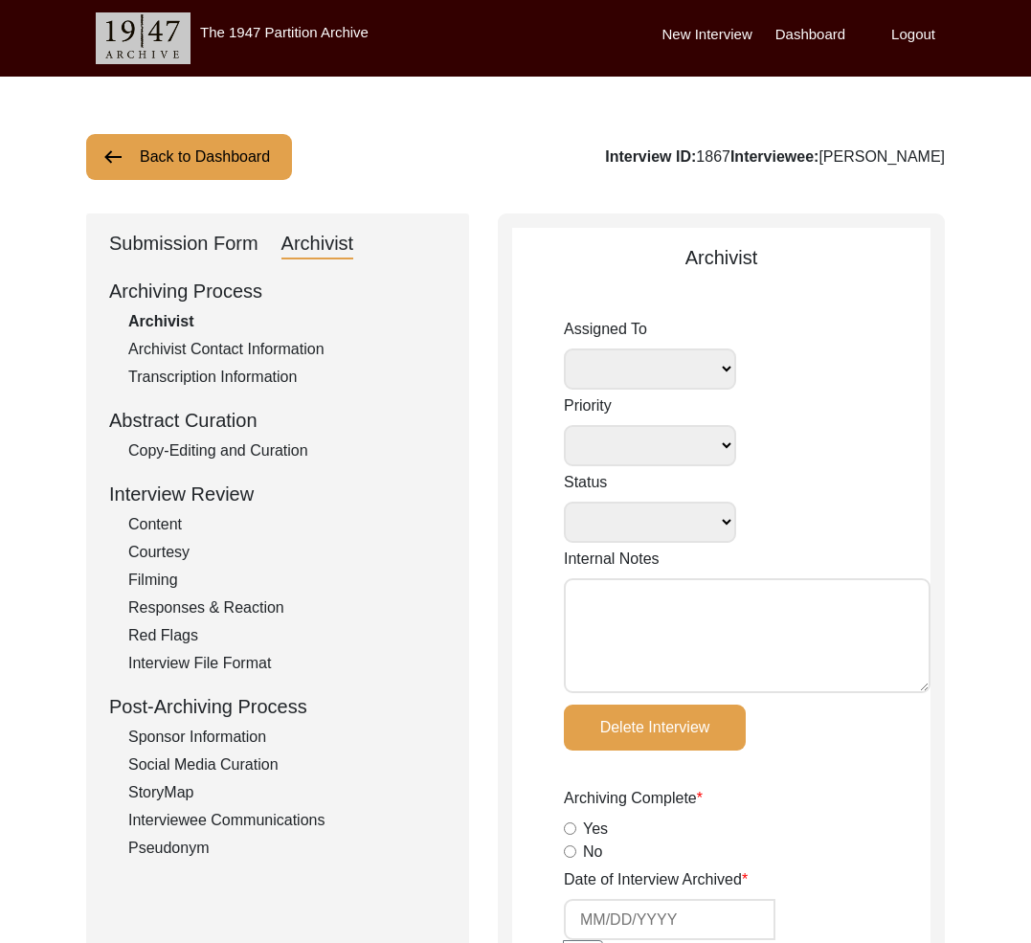
radio input "true"
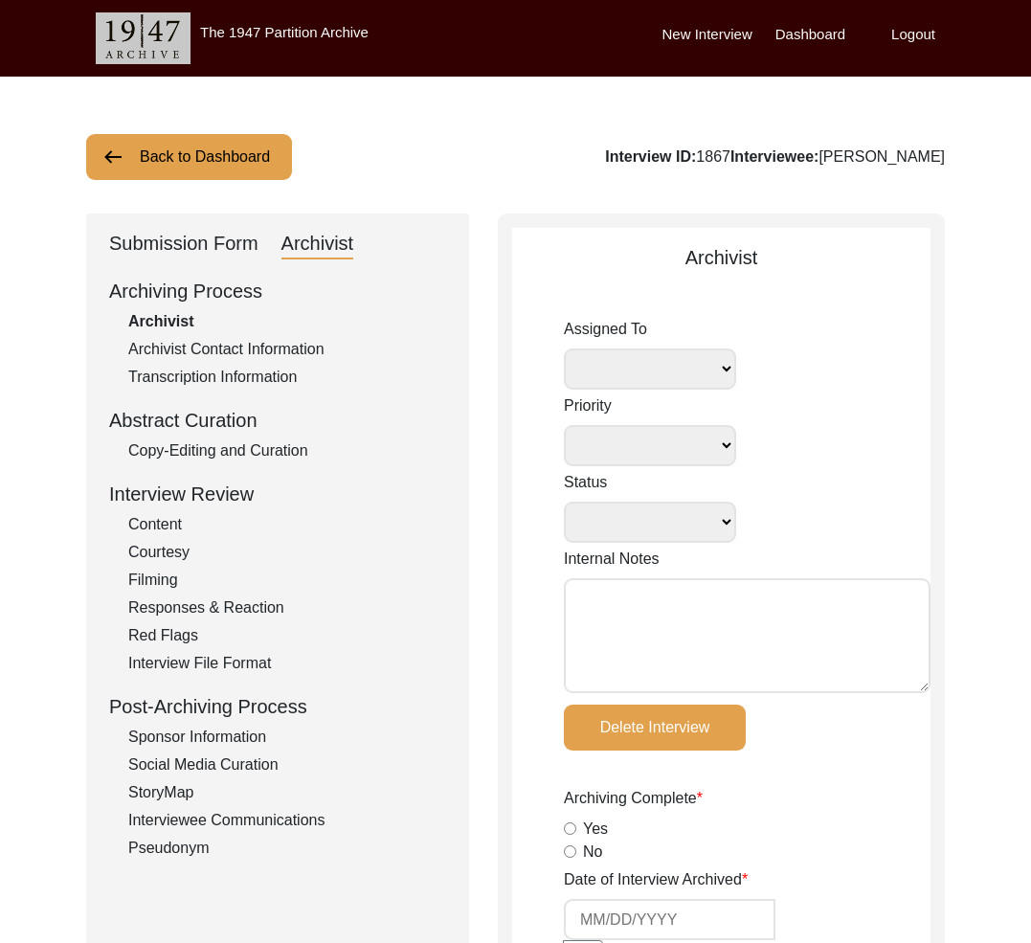
radio input "true"
type input "8"
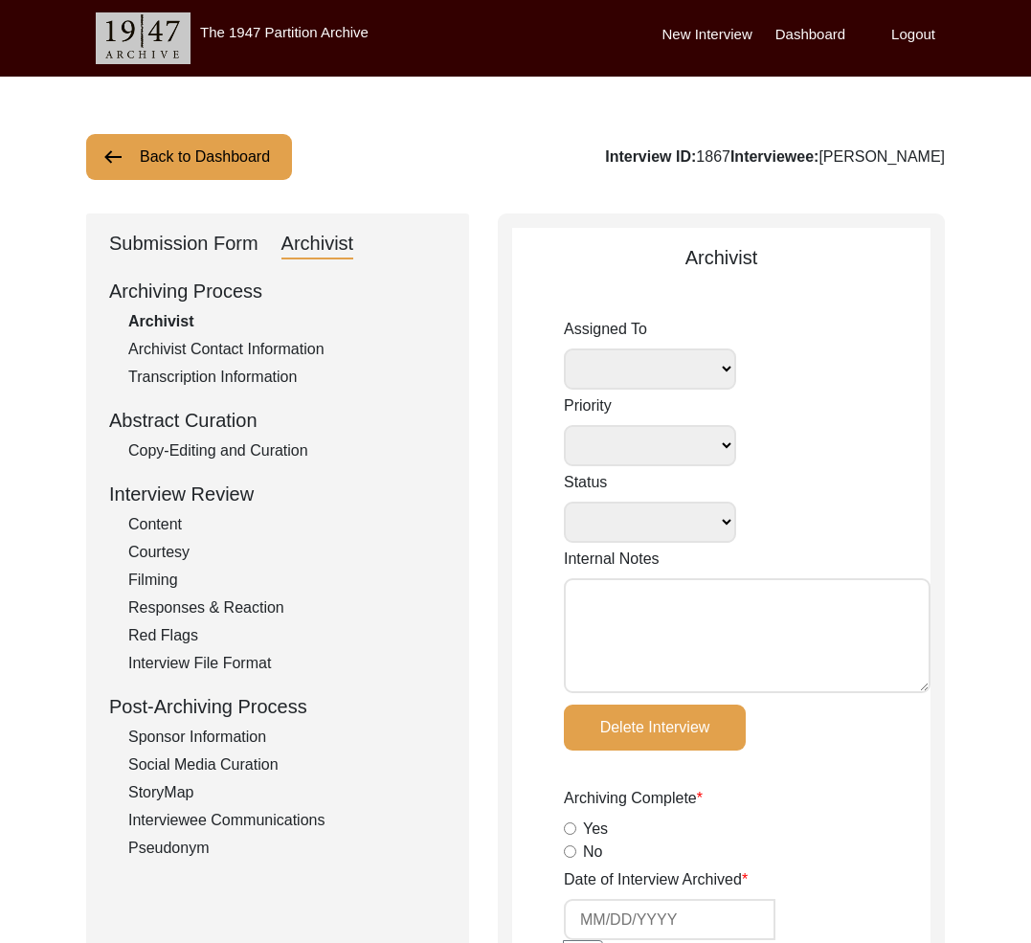
radio input "true"
type textarea "No videos yet"
select select
click at [191, 171] on button "Back to Dashboard" at bounding box center [189, 157] width 206 height 46
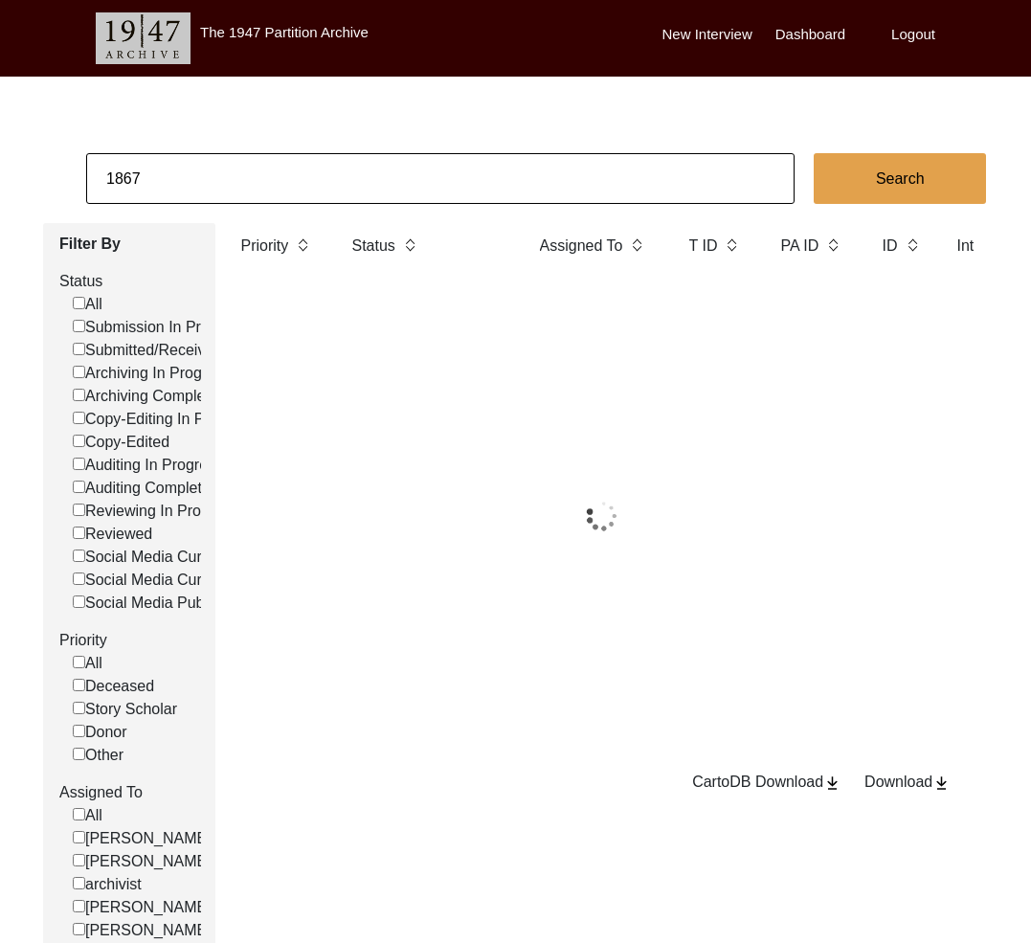
click at [143, 178] on input "1867" at bounding box center [440, 178] width 708 height 51
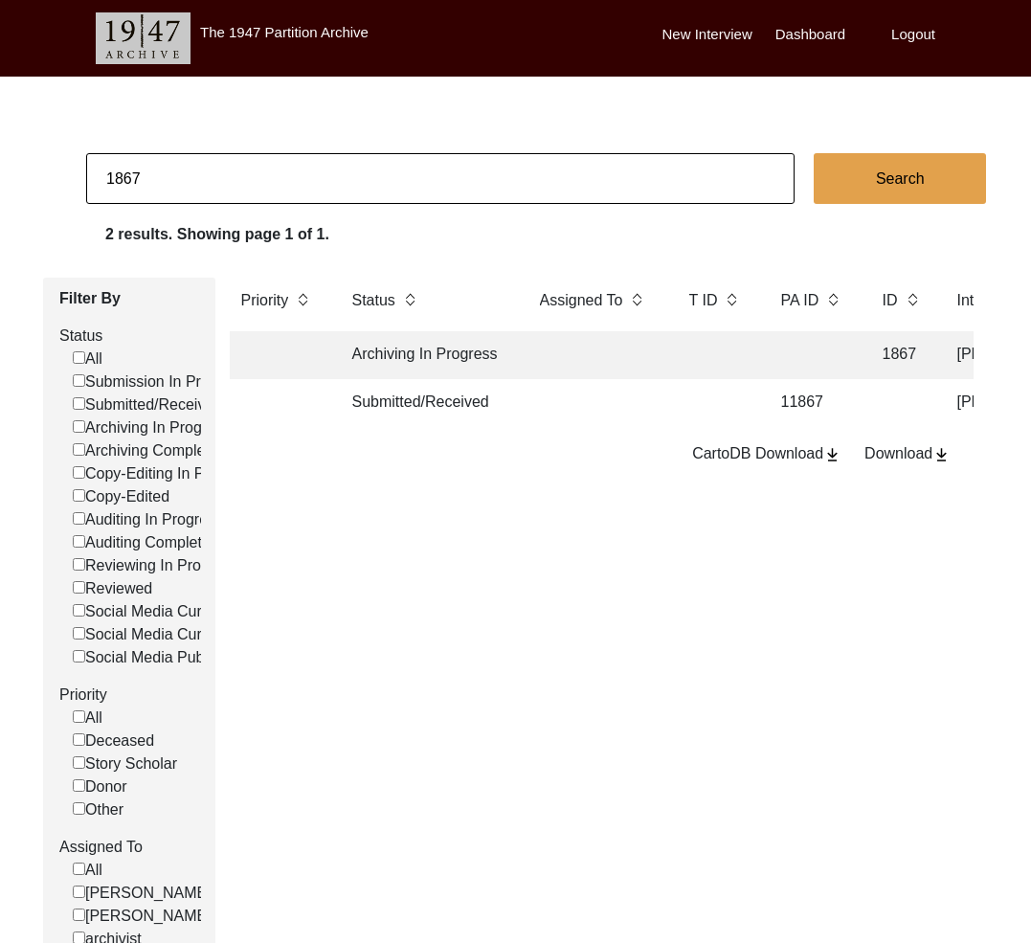
drag, startPoint x: 132, startPoint y: 177, endPoint x: 171, endPoint y: 179, distance: 39.3
click at [171, 179] on input "1867" at bounding box center [440, 178] width 708 height 51
type input "1868"
checkbox input "false"
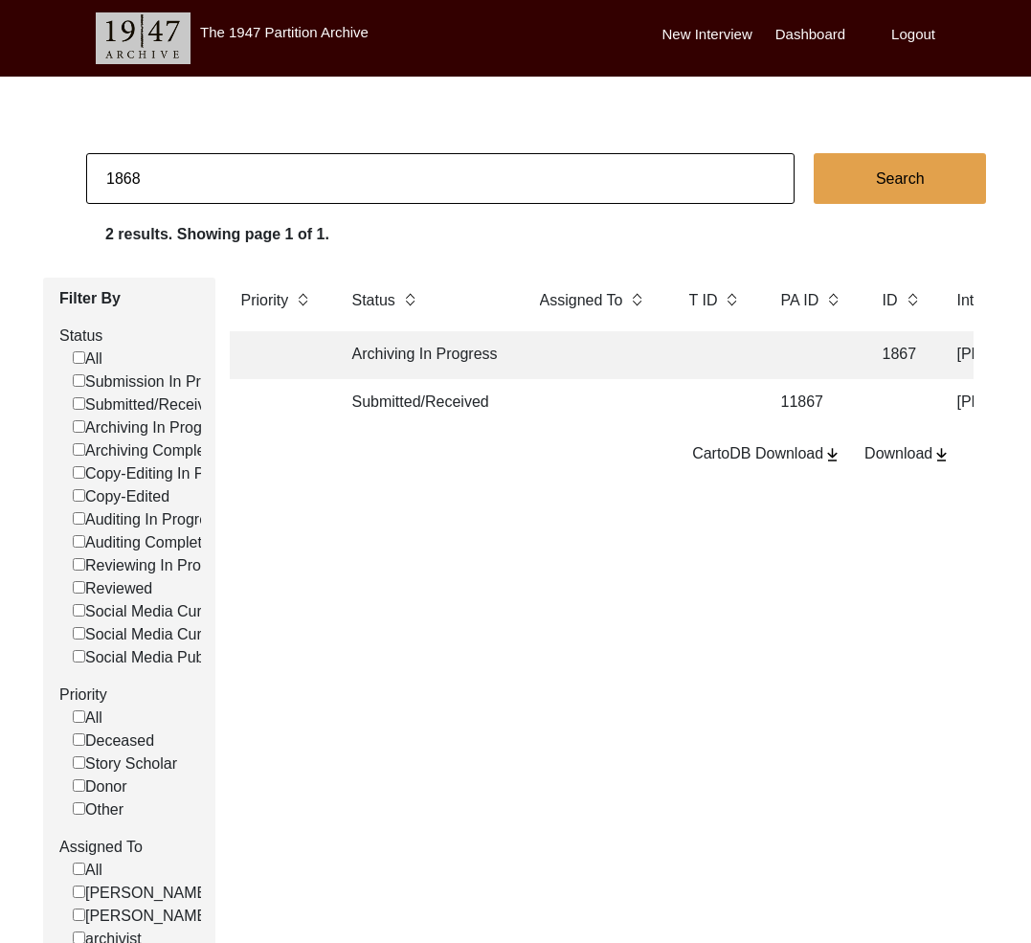
checkbox input "false"
click at [448, 356] on td "Copy-Edited" at bounding box center [427, 355] width 172 height 48
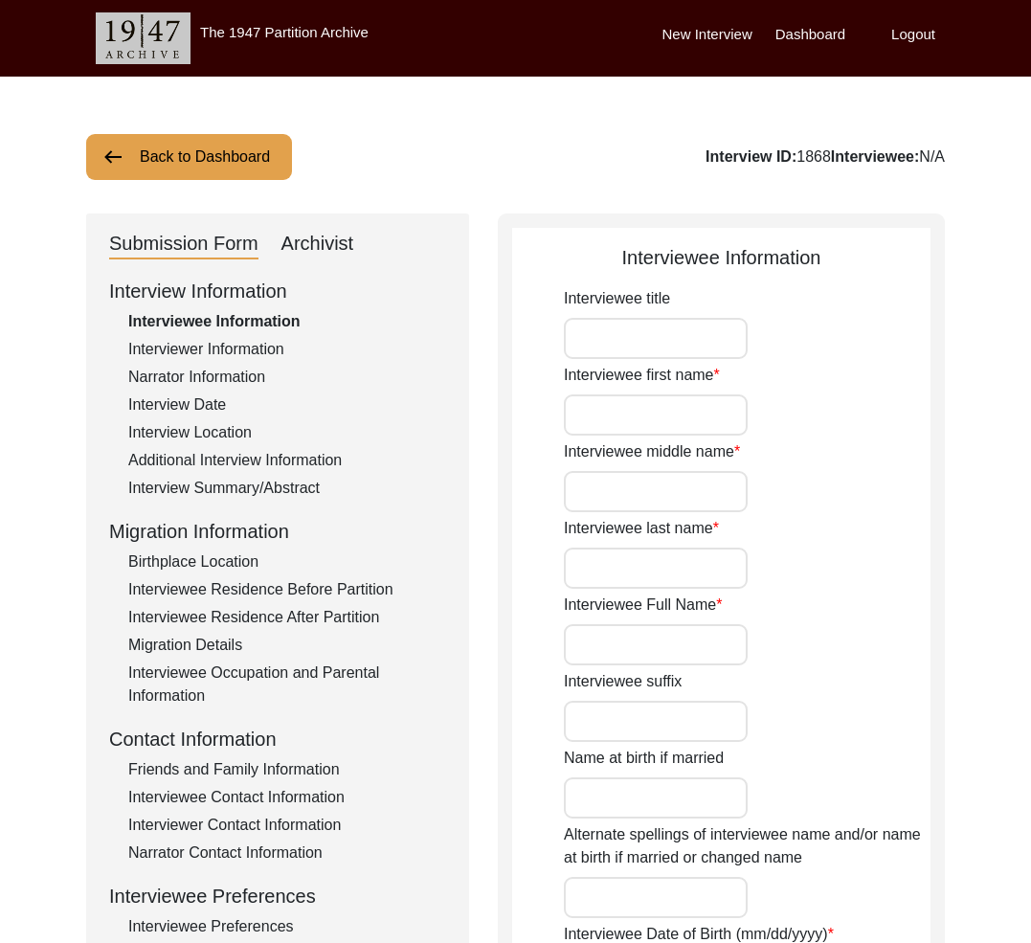
type input "Rehmat"
type input "[PERSON_NAME]"
type input "1943"
type input "[DEMOGRAPHIC_DATA]"
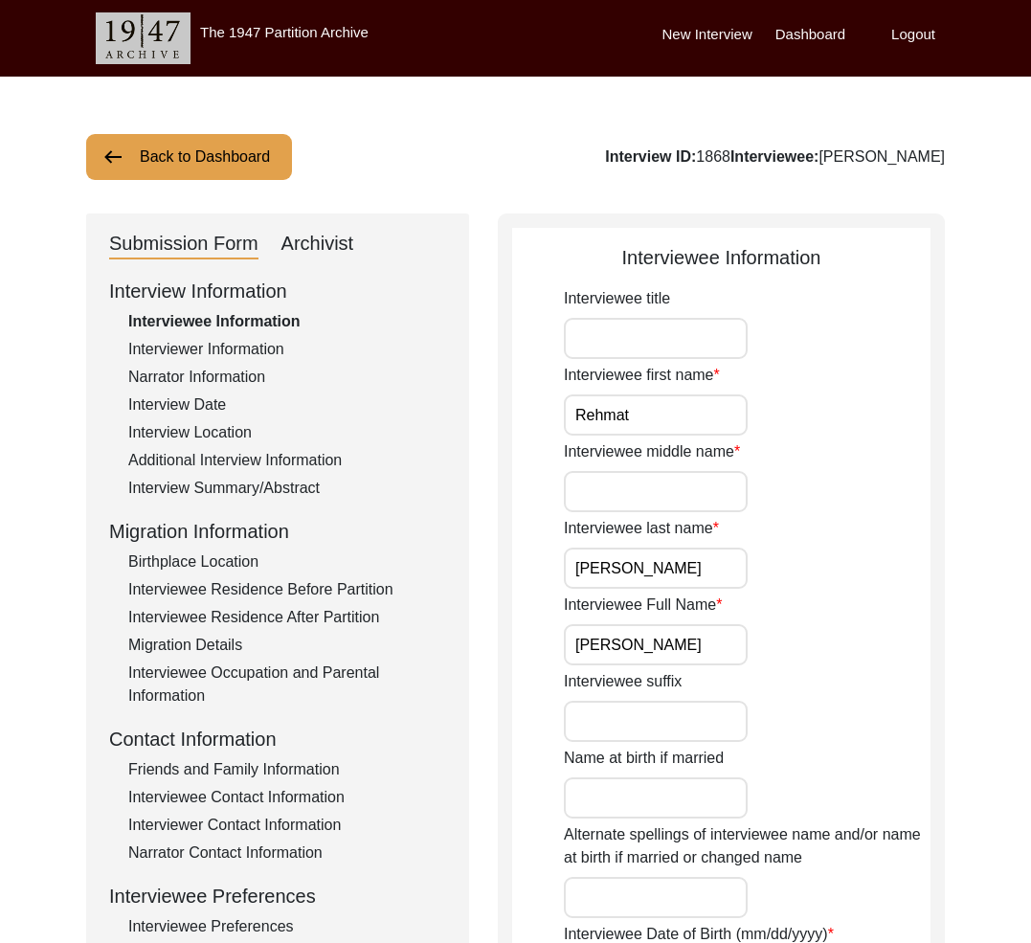
drag, startPoint x: 344, startPoint y: 250, endPoint x: 366, endPoint y: 270, distance: 29.8
click at [344, 250] on div "Archivist" at bounding box center [317, 244] width 73 height 31
select select "Copy-Edited"
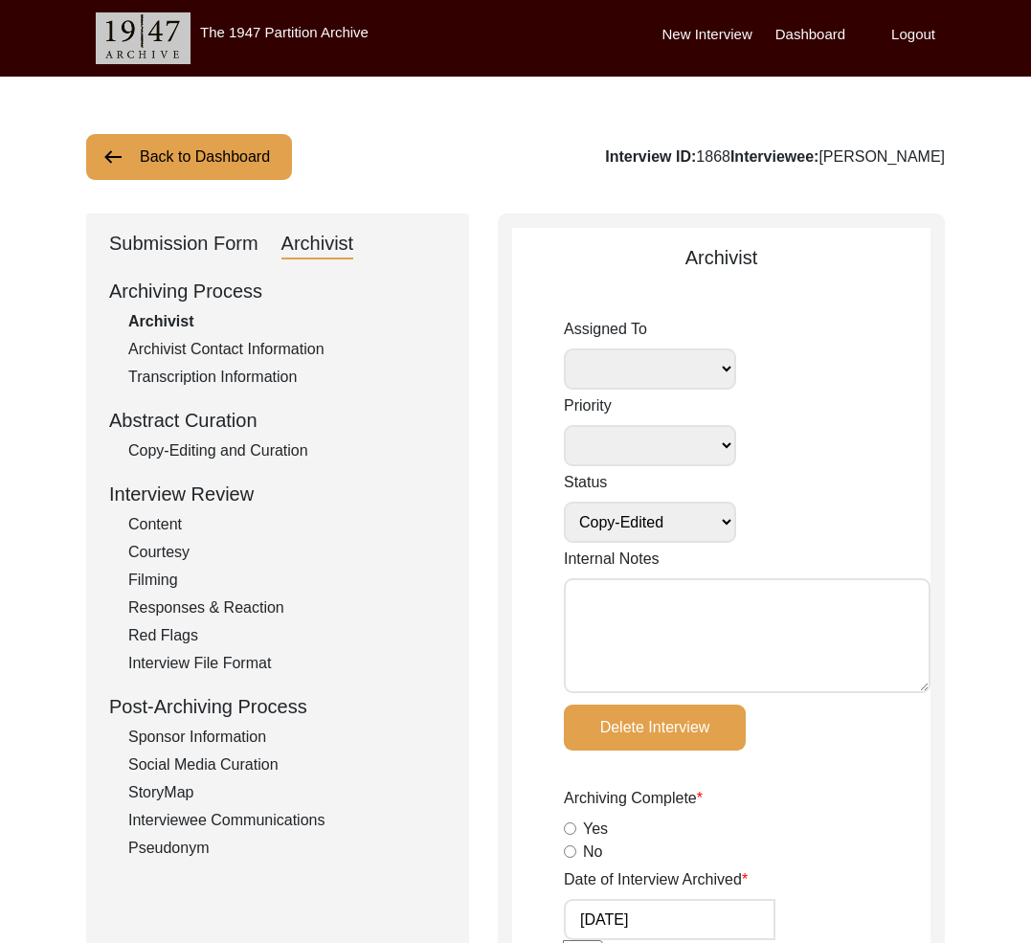
click at [186, 150] on button "Back to Dashboard" at bounding box center [189, 157] width 206 height 46
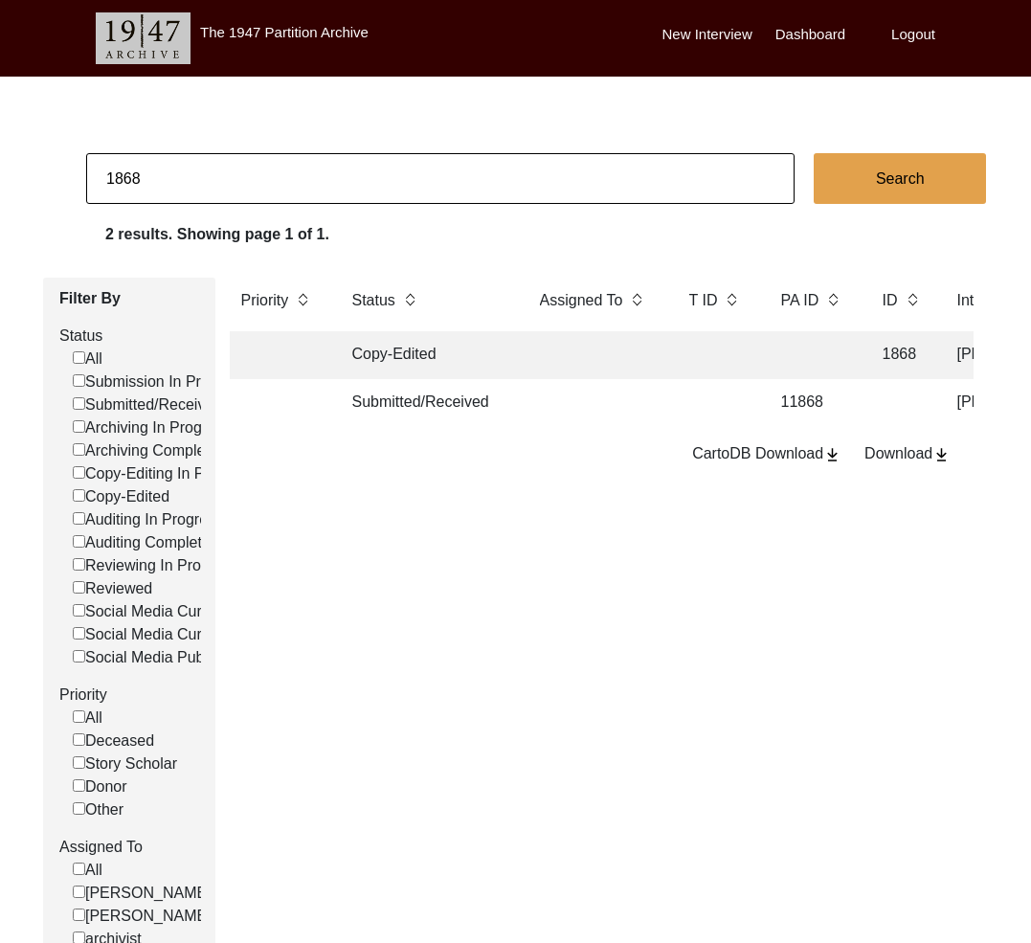
drag, startPoint x: 116, startPoint y: 177, endPoint x: 216, endPoint y: 185, distance: 100.8
click at [216, 185] on input "1868" at bounding box center [440, 178] width 708 height 51
type input "1802"
checkbox input "false"
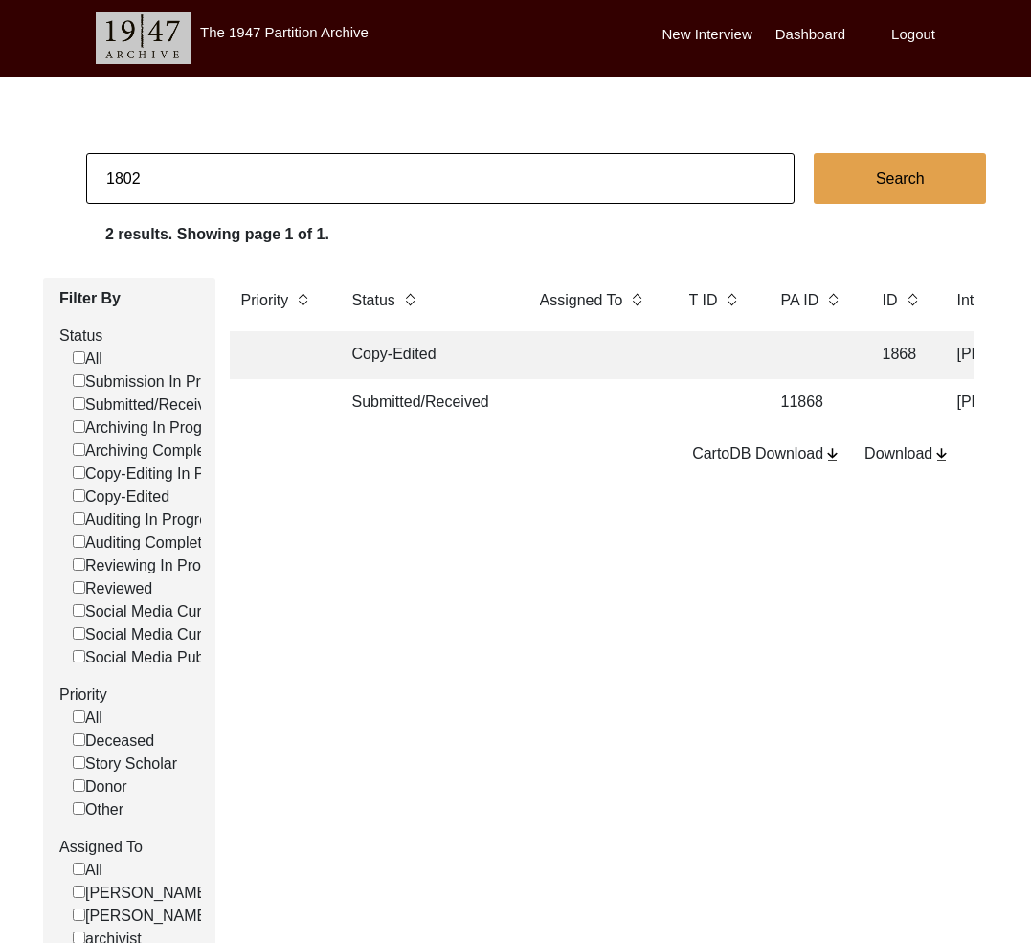
checkbox input "false"
click at [412, 344] on td "Copy-Edited" at bounding box center [427, 355] width 172 height 48
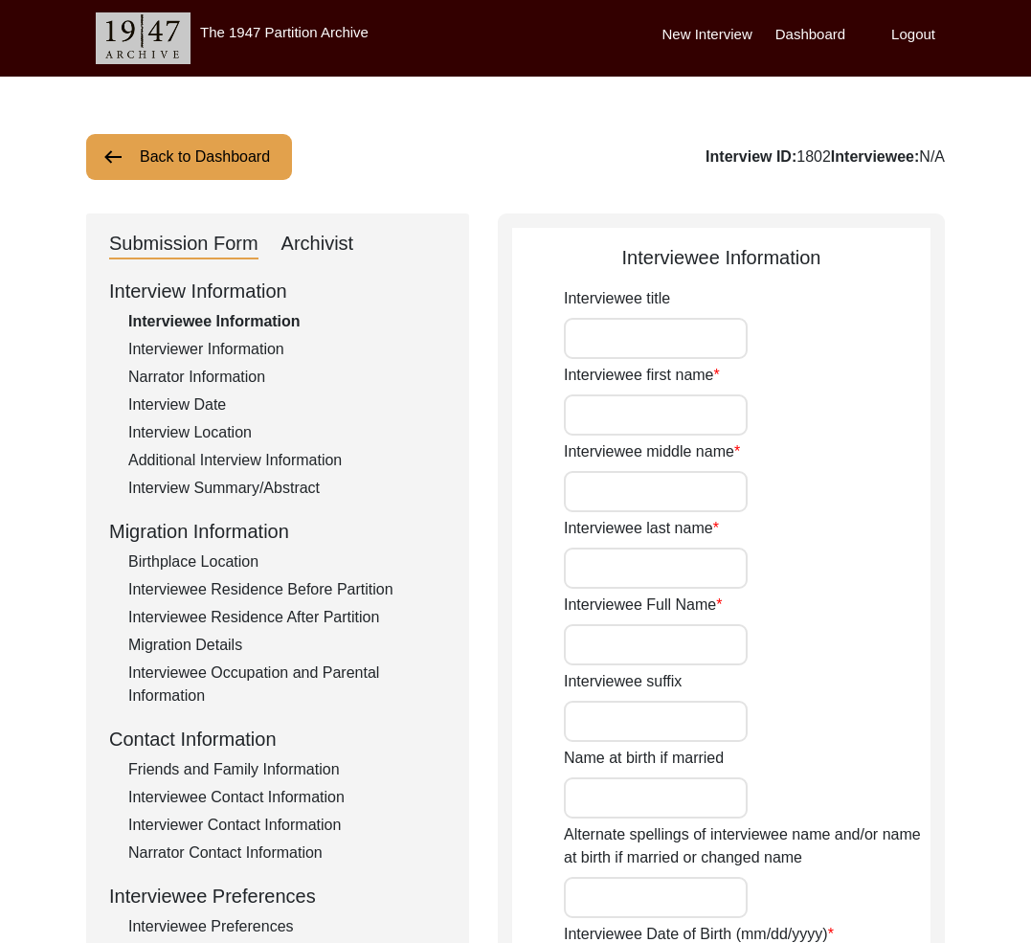
type input "Ameer"
type input "Bibi"
type input "1935"
type input "[DEMOGRAPHIC_DATA]"
click at [323, 238] on div "Archivist" at bounding box center [317, 244] width 73 height 31
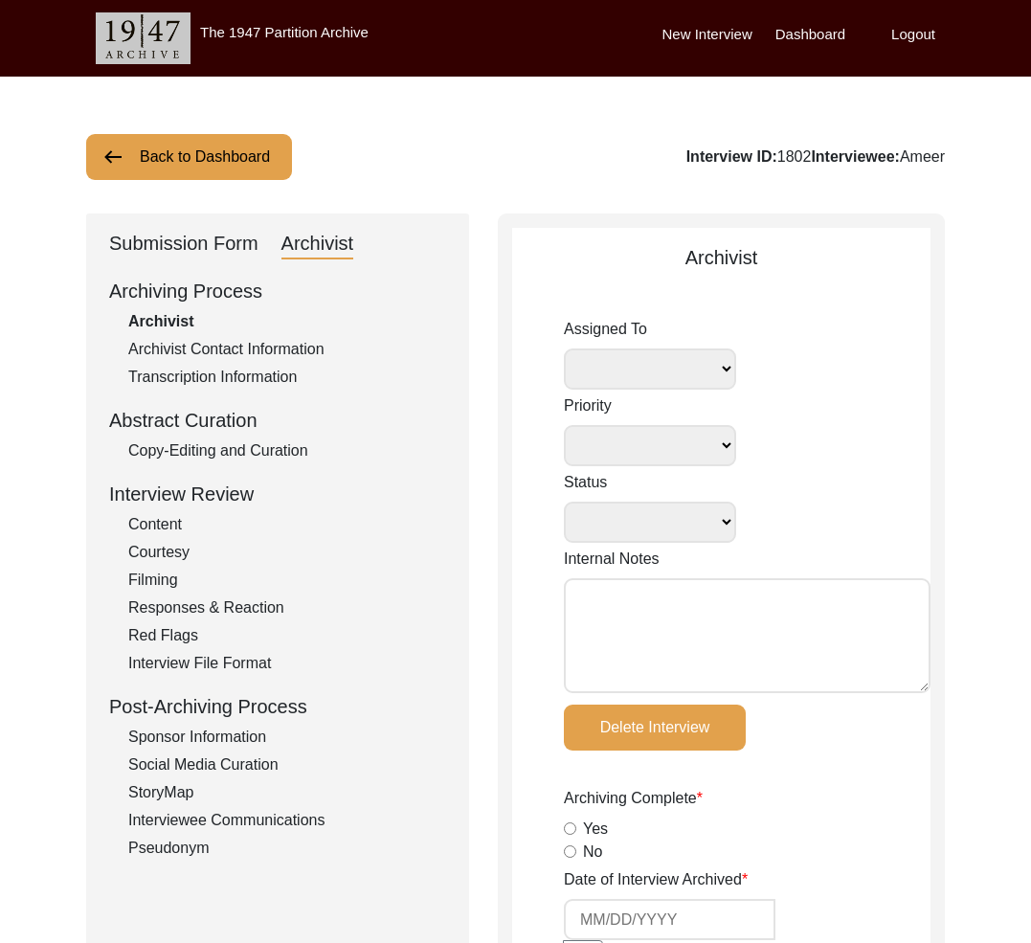
select select
select select "Copy-Edited"
type input "[DATE]"
radio input "true"
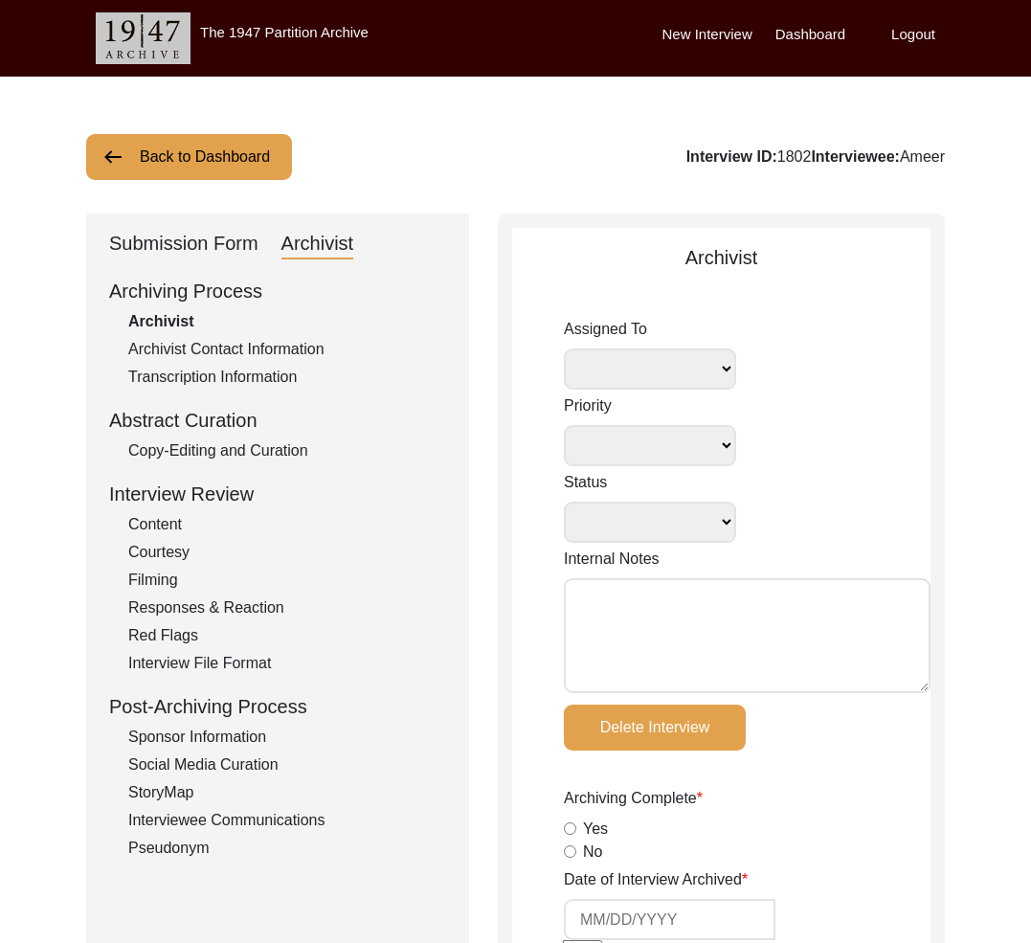
radio input "true"
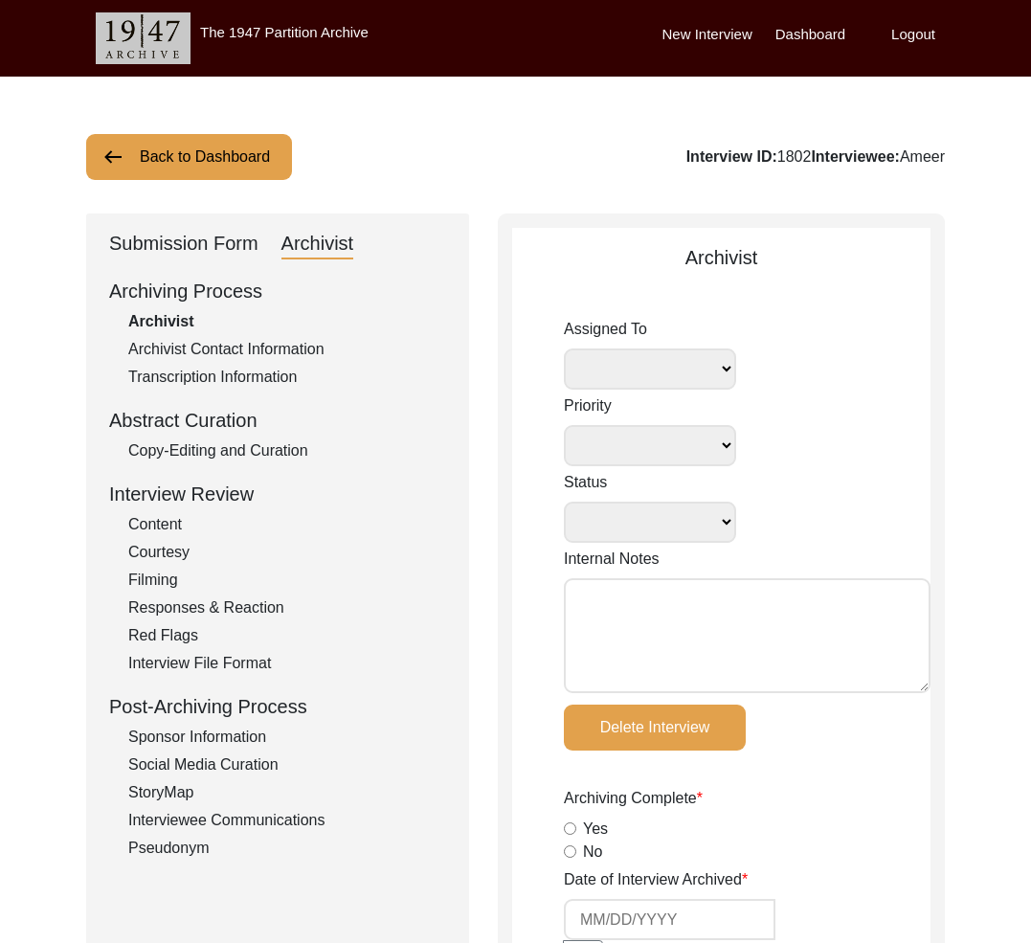
radio input "true"
type input "8"
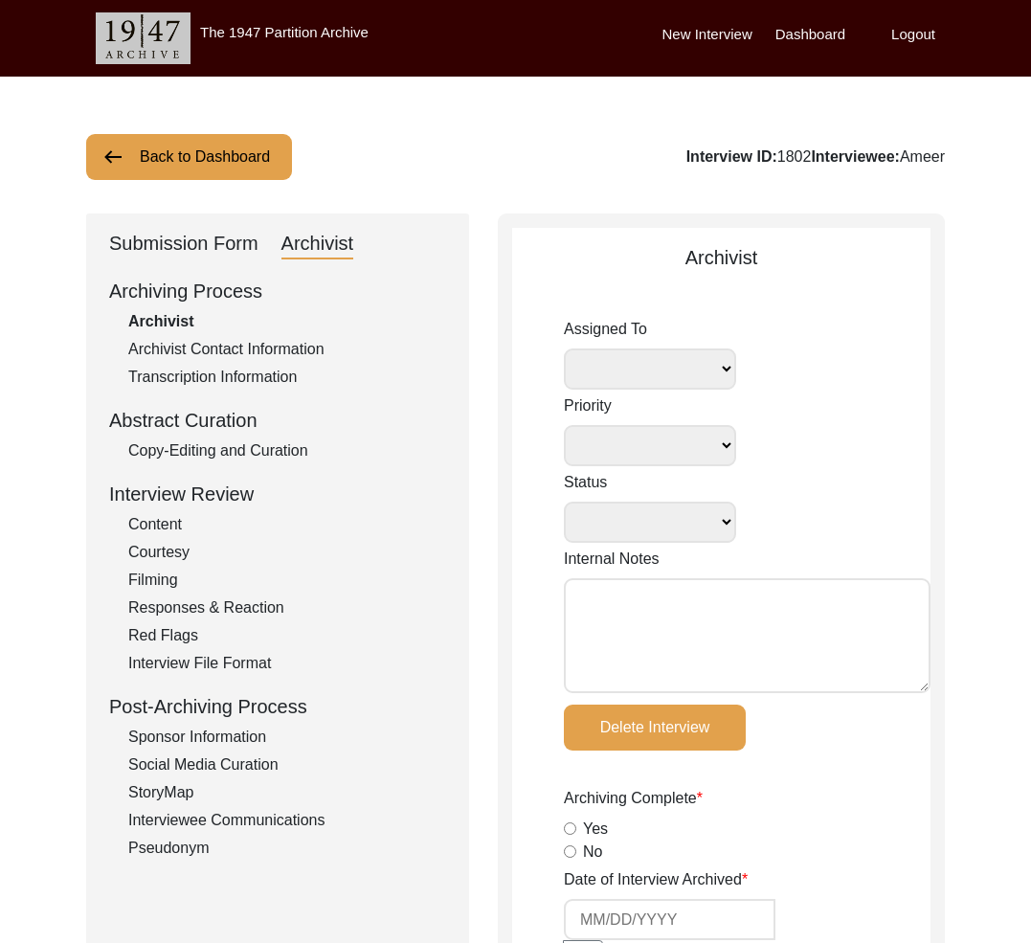
radio input "true"
select select
click at [211, 158] on button "Back to Dashboard" at bounding box center [189, 157] width 206 height 46
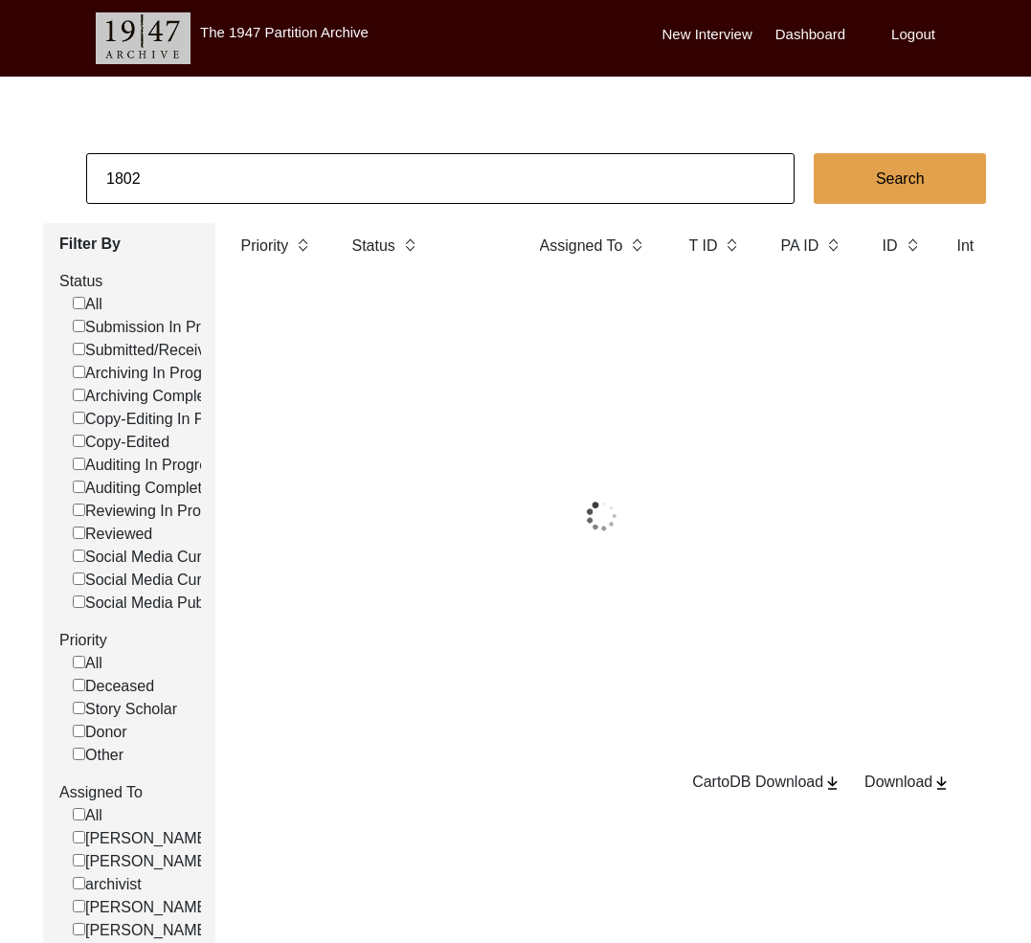
click at [183, 172] on input "1802" at bounding box center [440, 178] width 708 height 51
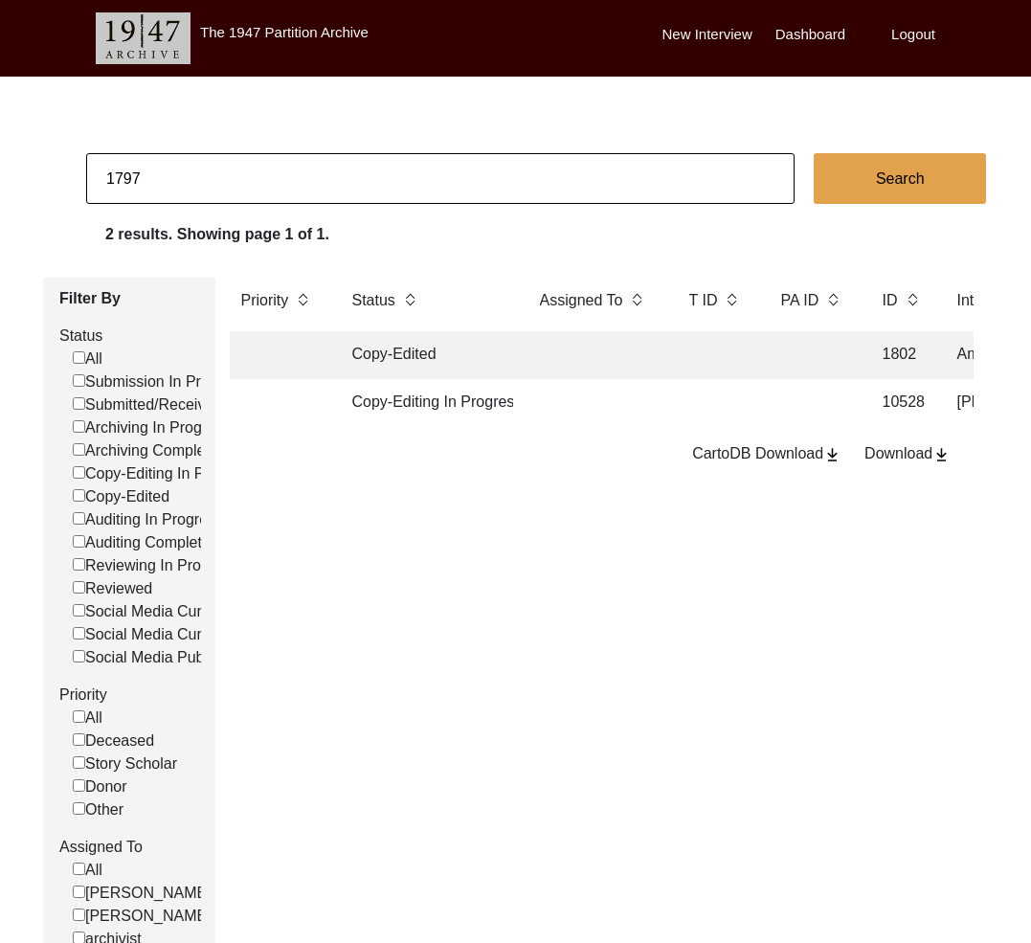
type input "1797"
checkbox input "false"
click at [395, 331] on td "Copy-Edited" at bounding box center [427, 355] width 172 height 48
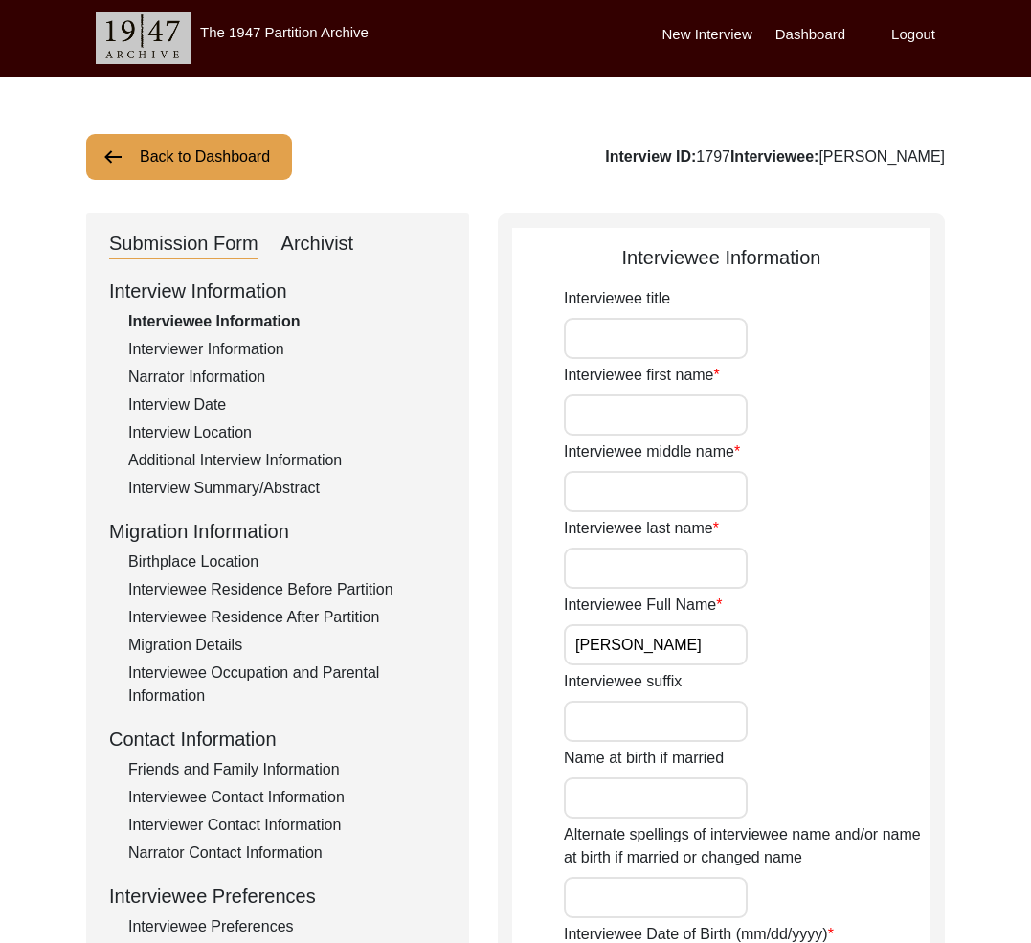
click at [307, 237] on div "Archivist" at bounding box center [317, 244] width 73 height 31
select select "Copy-Edited"
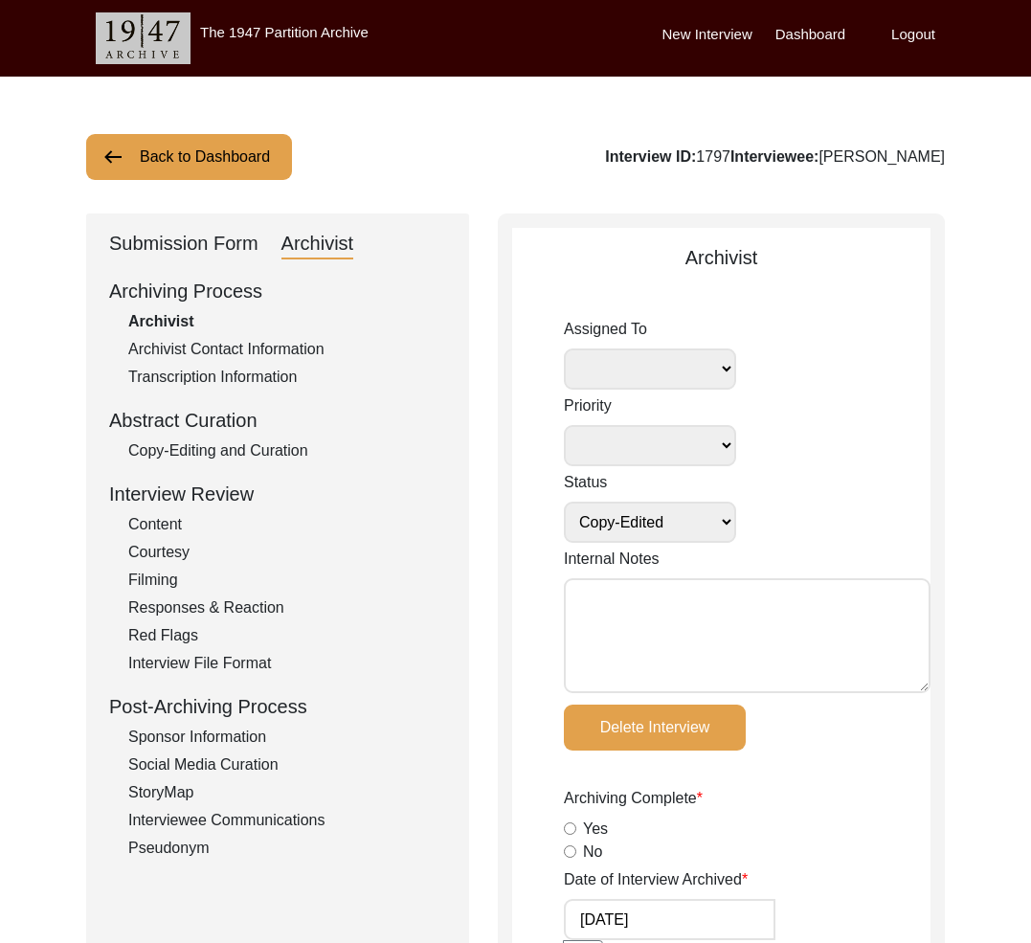
click at [224, 161] on button "Back to Dashboard" at bounding box center [189, 157] width 206 height 46
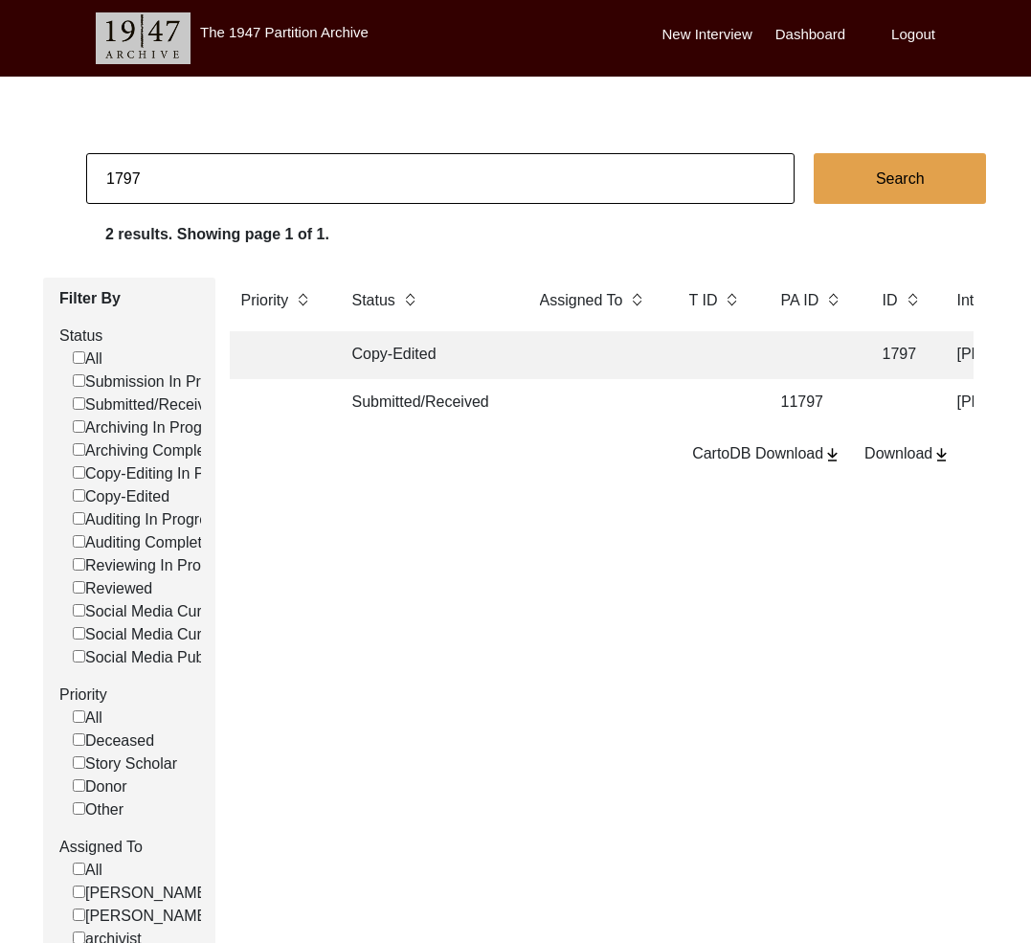
click at [113, 180] on input "1797" at bounding box center [440, 178] width 708 height 51
type input "594"
checkbox input "false"
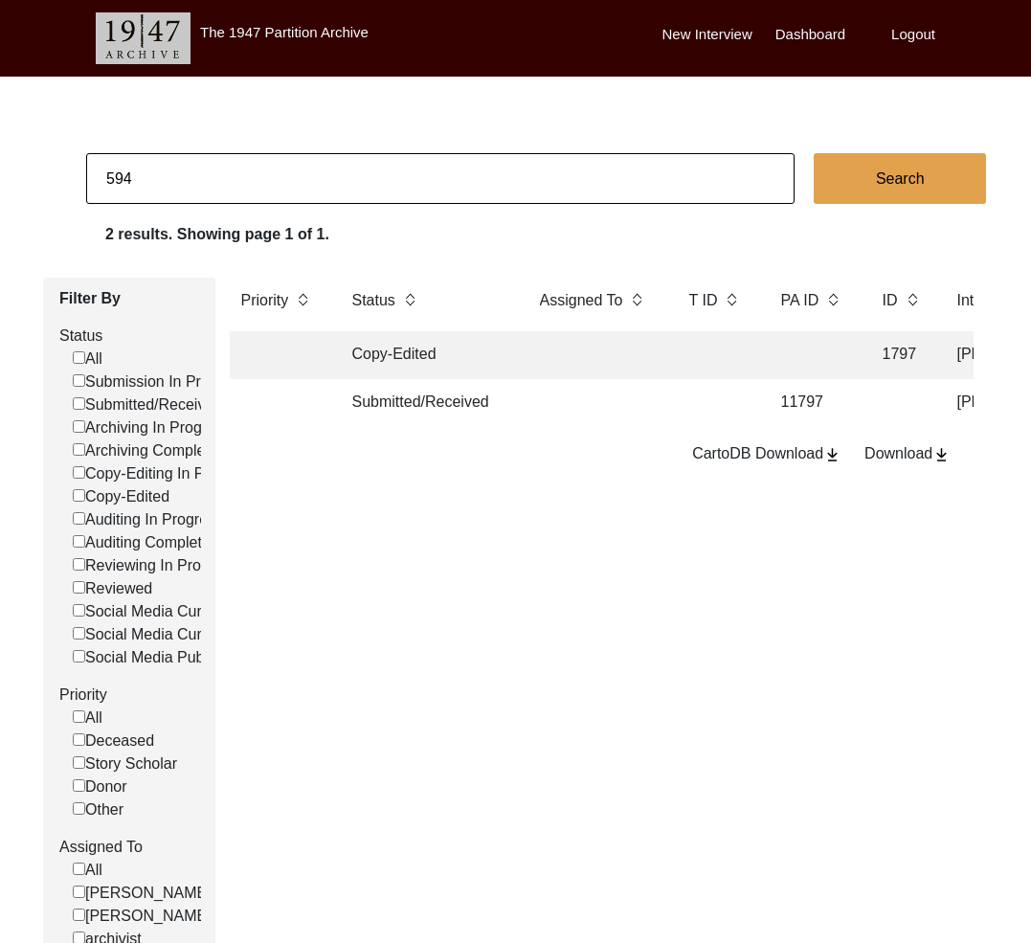
checkbox input "false"
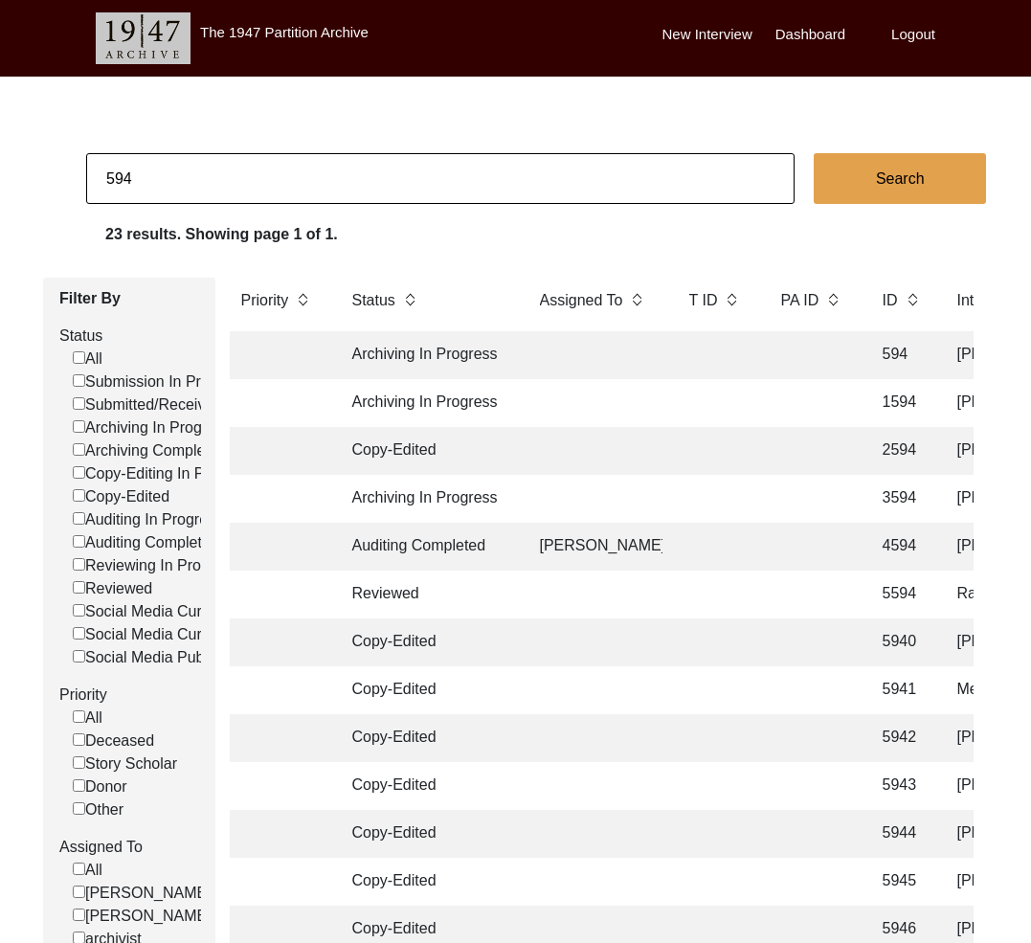
click at [423, 361] on td "Archiving In Progress" at bounding box center [427, 355] width 172 height 48
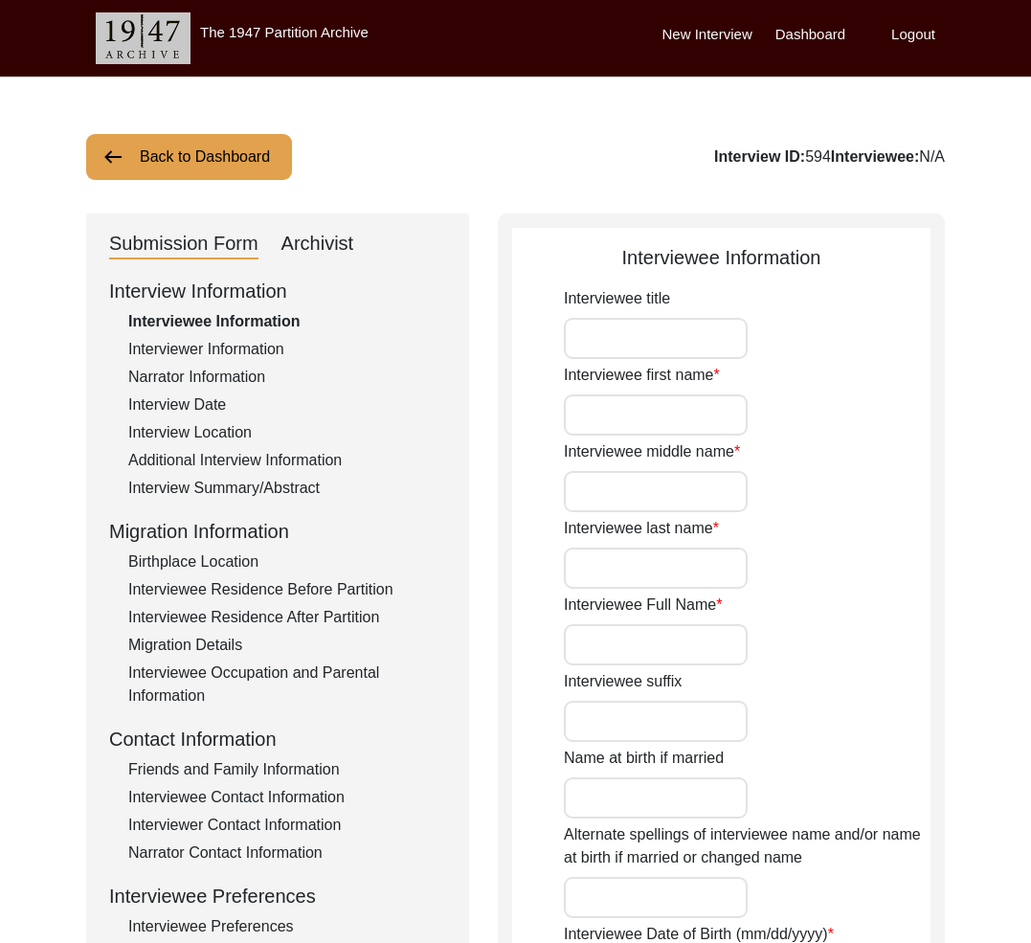
type input "[PERSON_NAME]"
type input "1921"
type input "[DEMOGRAPHIC_DATA]"
click at [326, 250] on div "Archivist" at bounding box center [317, 244] width 73 height 31
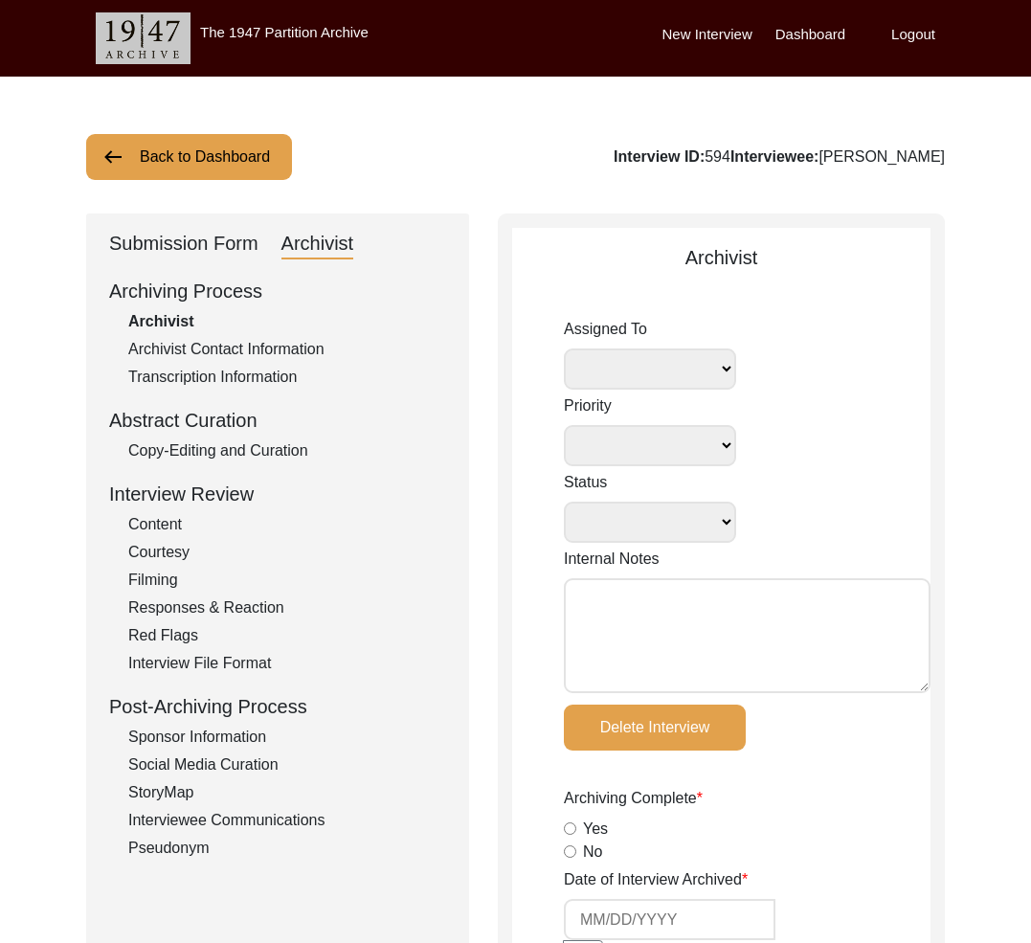
select select
select select "Archiving In Progress"
radio input "true"
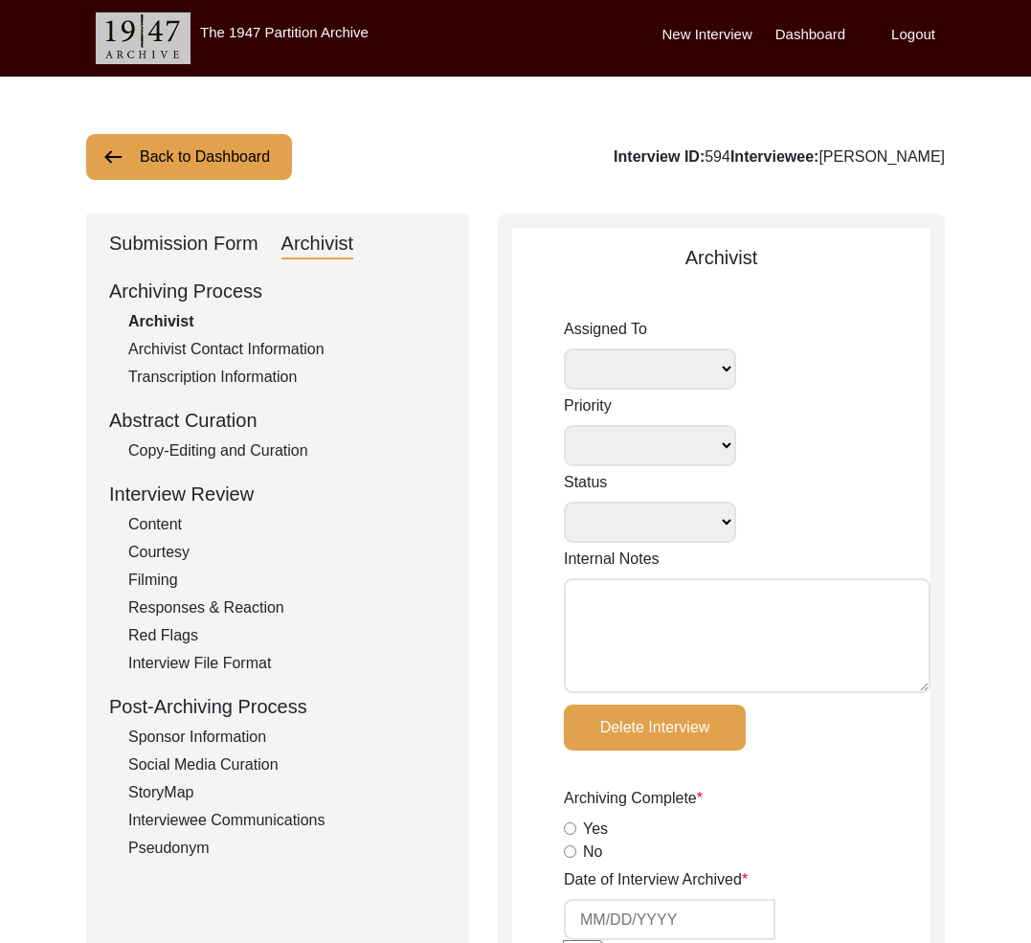
radio input "true"
type textarea "yes interviewee phone"
radio input "true"
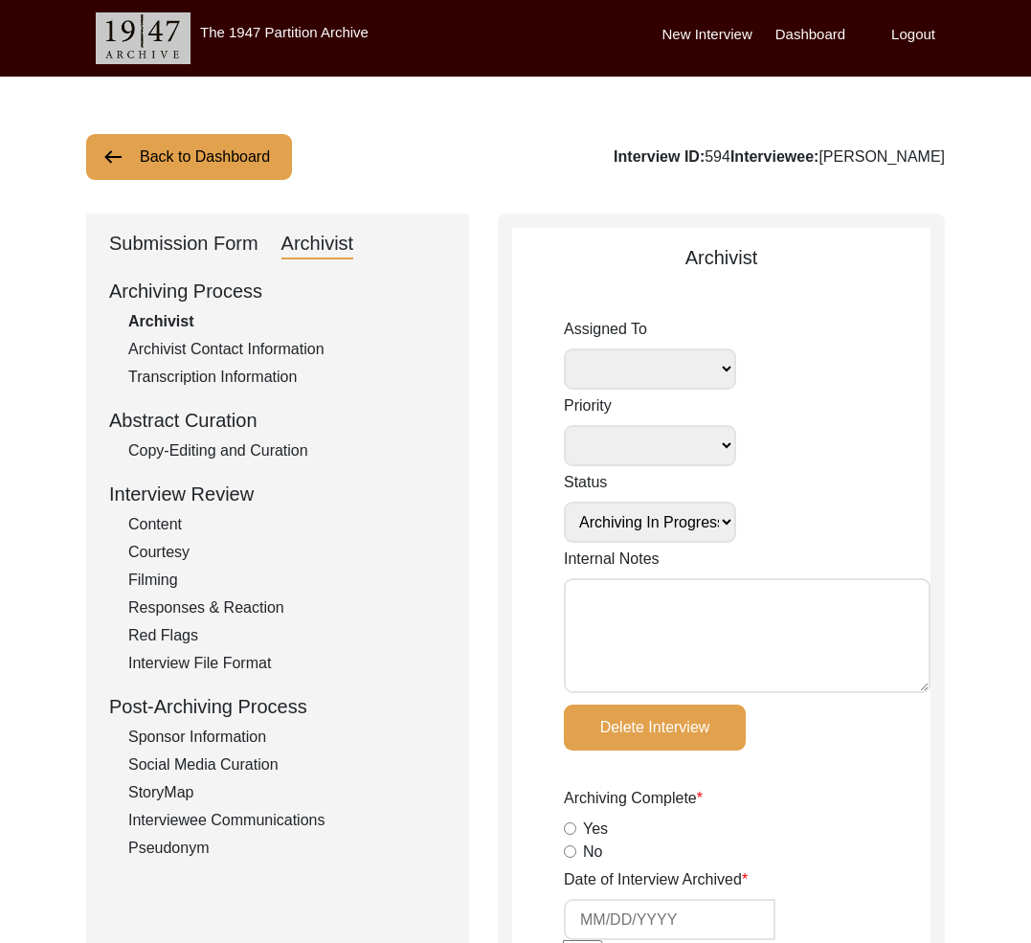
radio input "true"
type input "5"
radio input "true"
type input "digital"
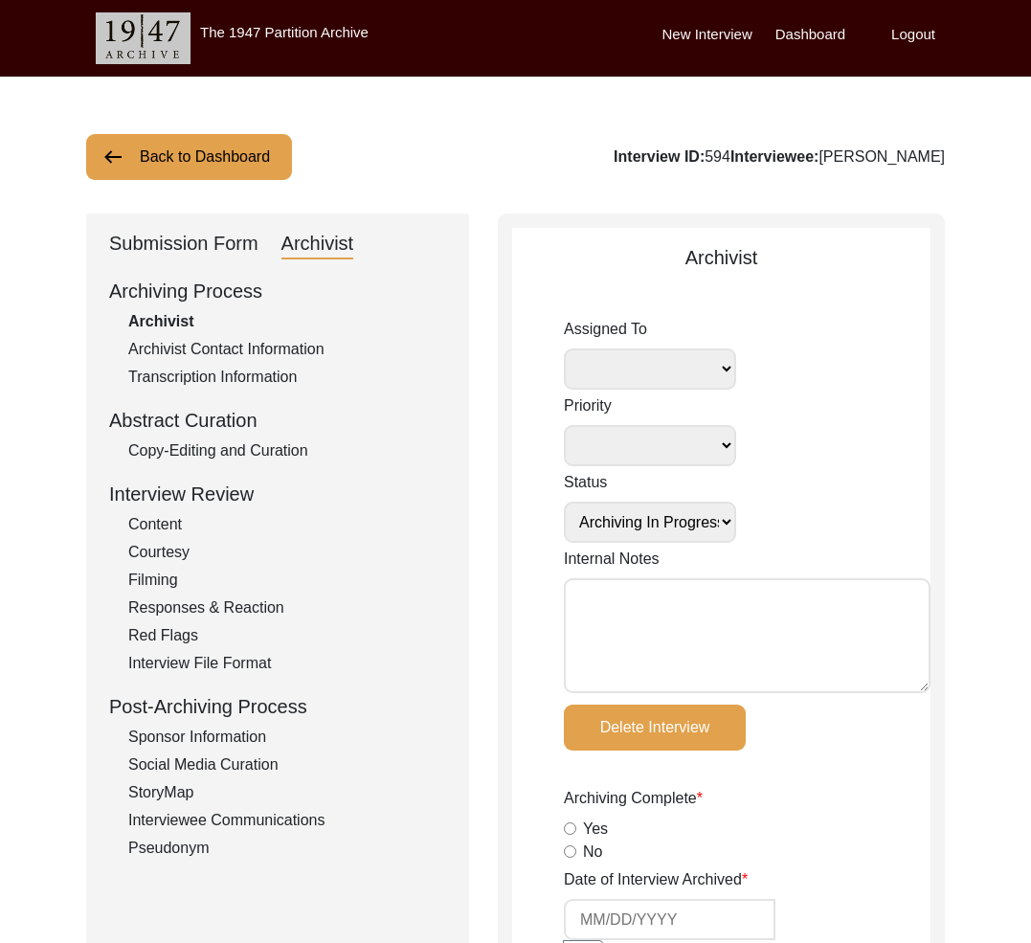
select select
click at [217, 159] on button "Back to Dashboard" at bounding box center [189, 157] width 206 height 46
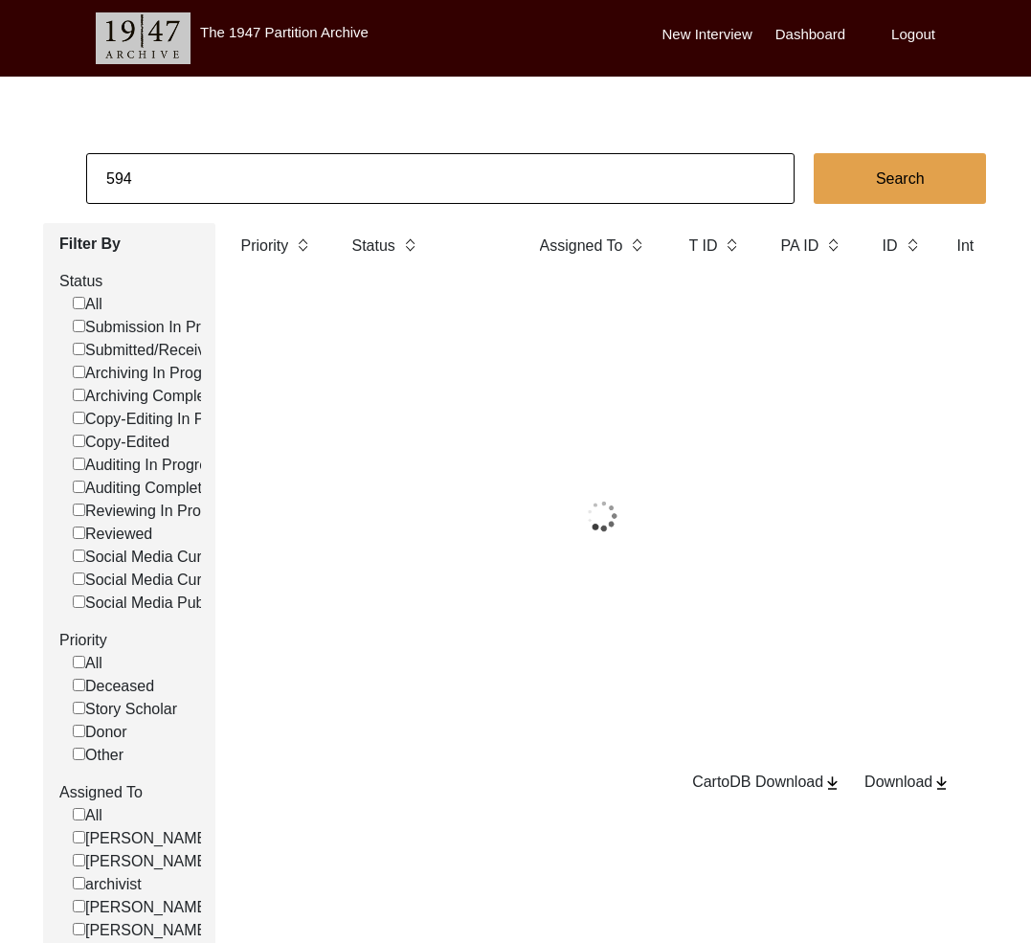
click at [160, 187] on input "594" at bounding box center [440, 178] width 708 height 51
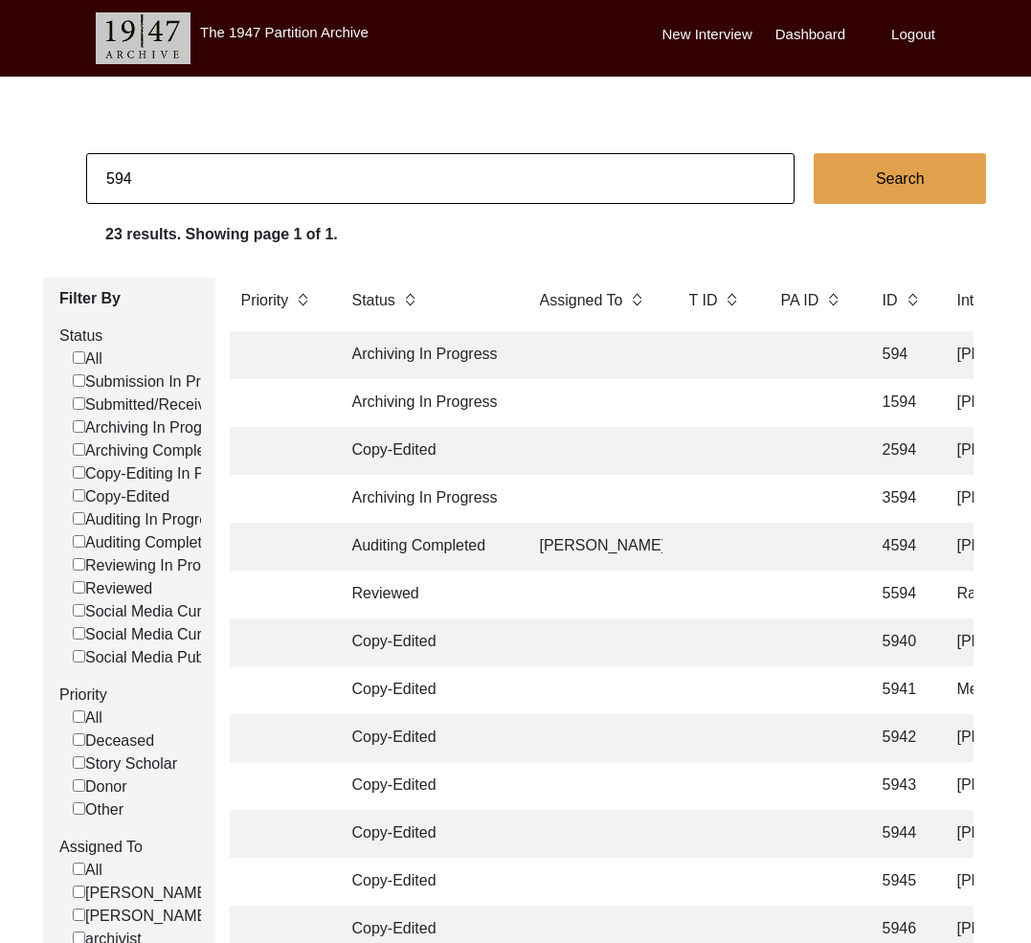
drag, startPoint x: 117, startPoint y: 181, endPoint x: 191, endPoint y: 185, distance: 74.7
click at [191, 185] on input "594" at bounding box center [440, 178] width 708 height 51
click at [182, 177] on input "594" at bounding box center [440, 178] width 708 height 51
drag, startPoint x: 122, startPoint y: 180, endPoint x: 164, endPoint y: 180, distance: 41.1
click at [164, 180] on input "594" at bounding box center [440, 178] width 708 height 51
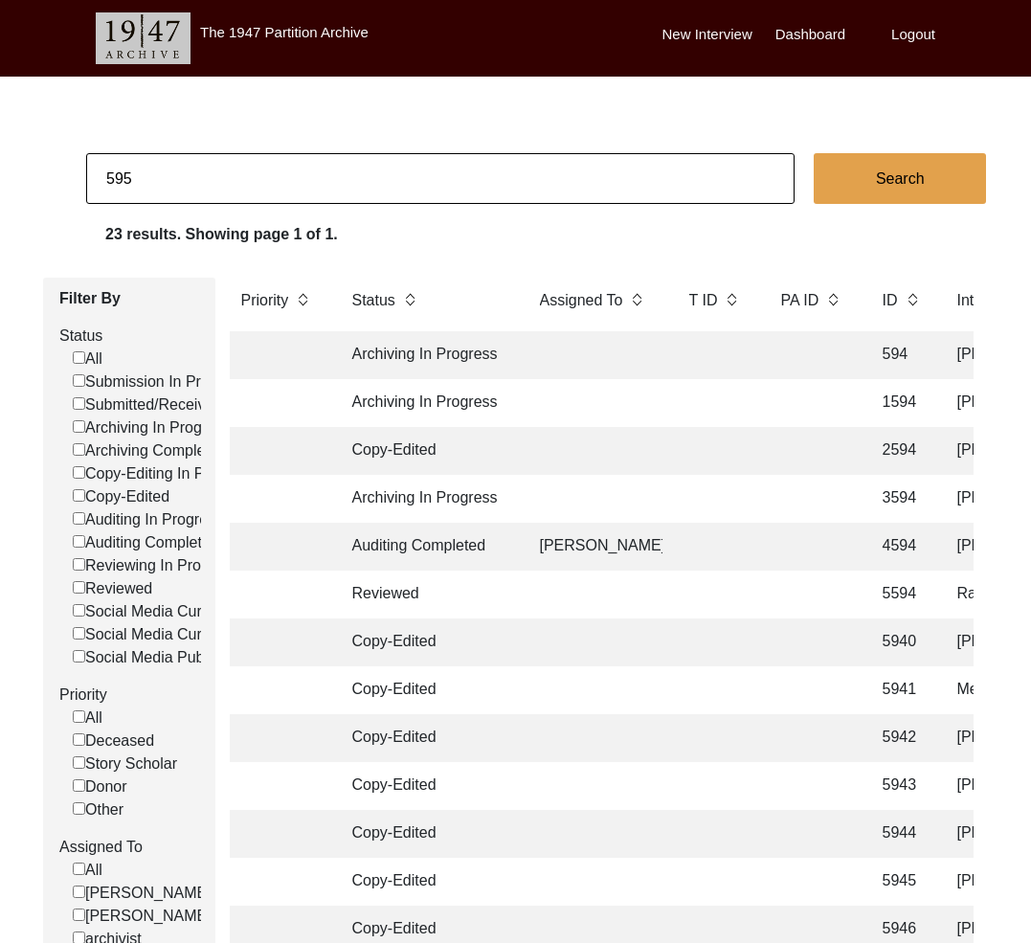
type input "595"
checkbox input "false"
click at [451, 349] on td "Archiving In Progress" at bounding box center [427, 355] width 172 height 48
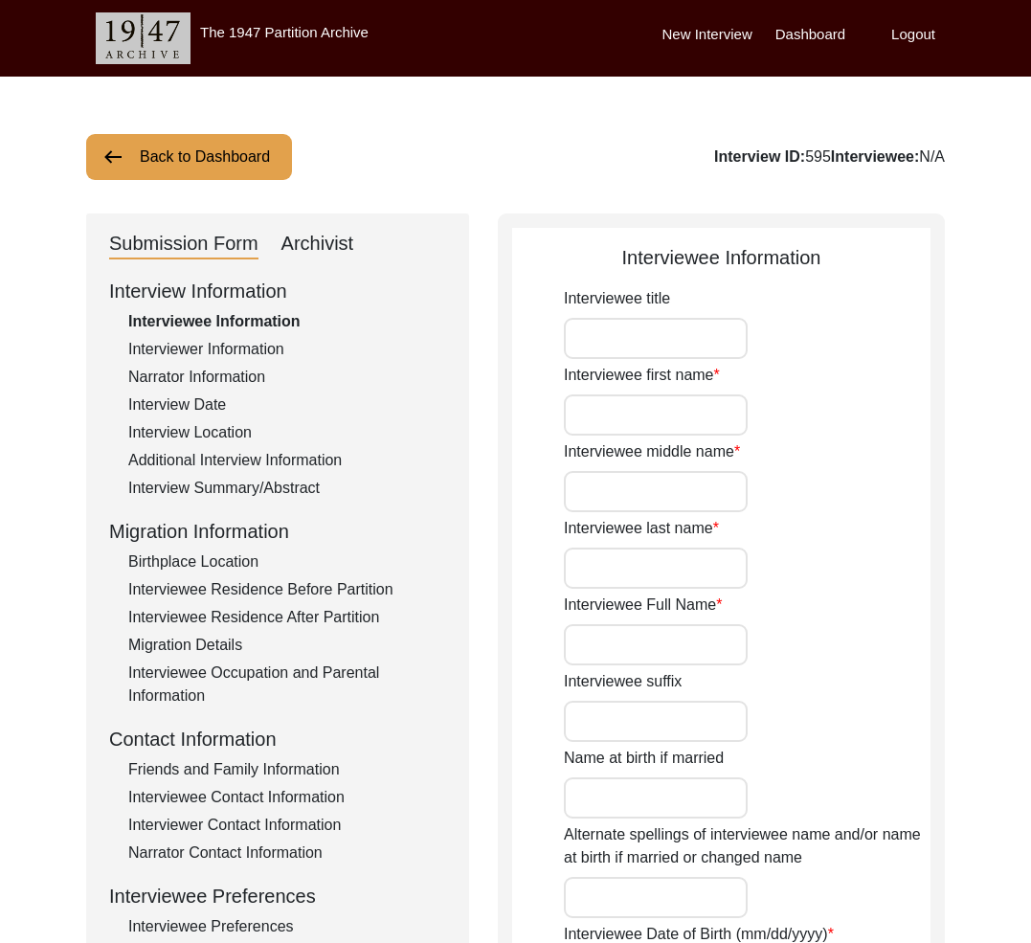
type input "[PERSON_NAME]"
type input "[DATE]"
type input "[DEMOGRAPHIC_DATA]"
click at [324, 232] on div "Archivist" at bounding box center [317, 244] width 73 height 31
select select "Archiving In Progress"
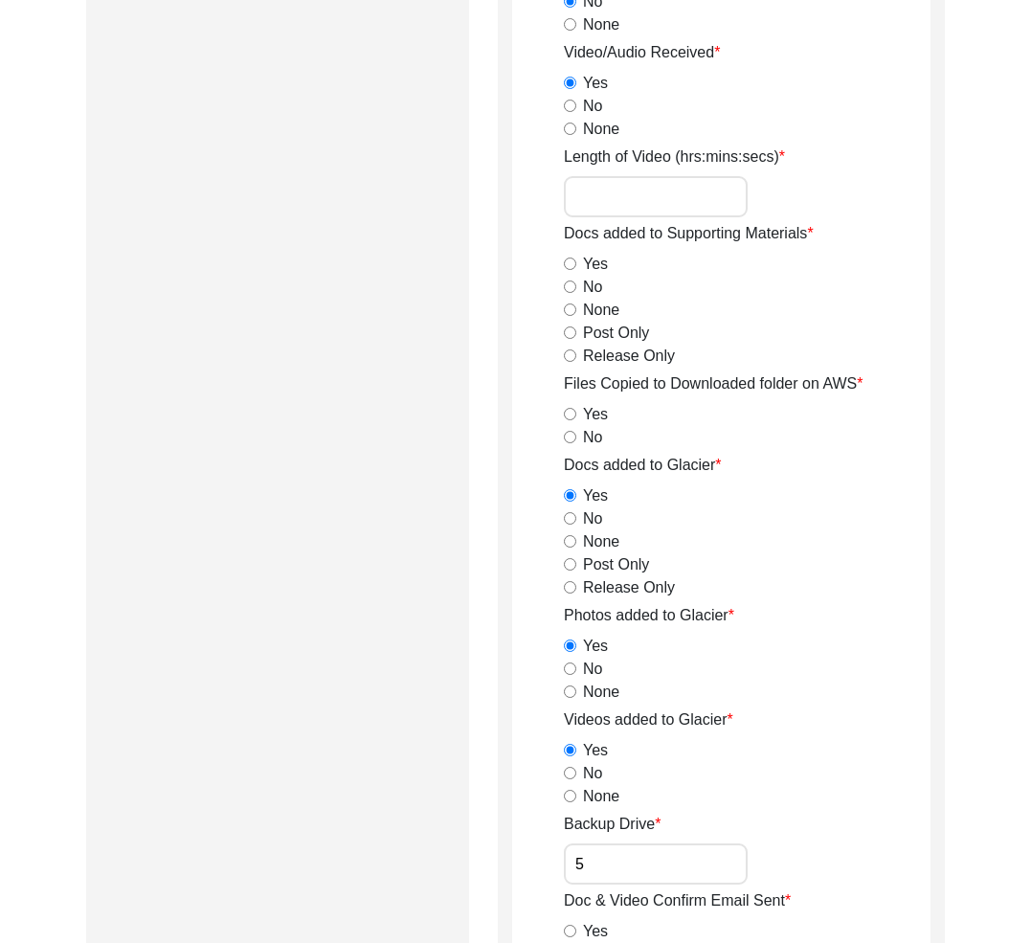
scroll to position [2592, 0]
